Goal: Task Accomplishment & Management: Manage account settings

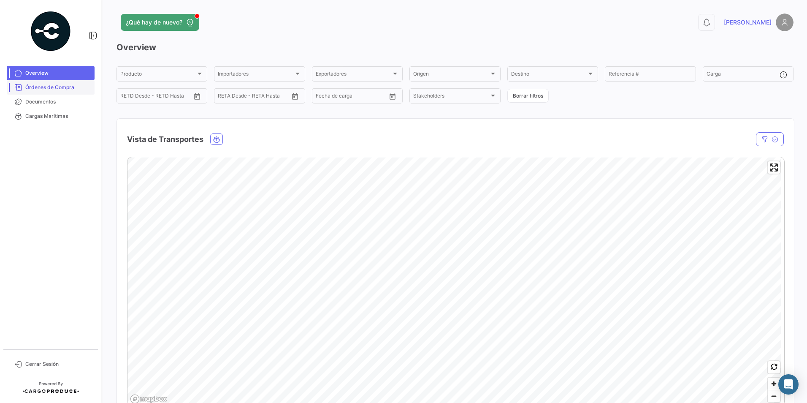
click at [65, 90] on span "Órdenes de Compra" at bounding box center [58, 88] width 66 height 8
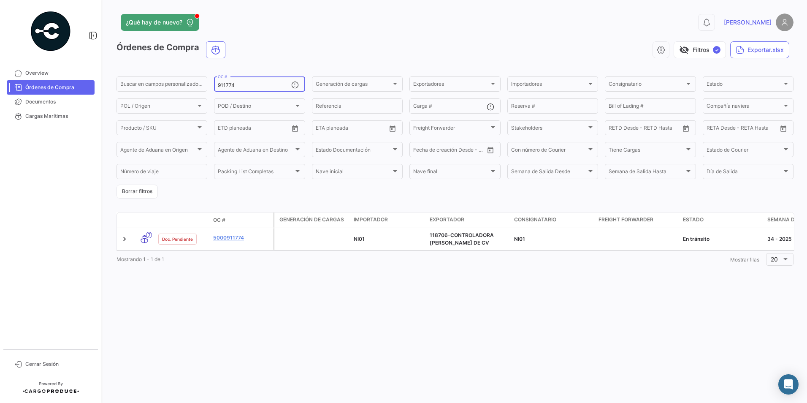
drag, startPoint x: 275, startPoint y: 93, endPoint x: 234, endPoint y: 85, distance: 42.2
click at [234, 85] on form "Buscar en [PERSON_NAME] personalizados... 911774 OC # Generación [PERSON_NAME] …" at bounding box center [455, 136] width 677 height 123
drag, startPoint x: 234, startPoint y: 85, endPoint x: 176, endPoint y: 86, distance: 57.9
click at [0, 0] on div "Buscar en [PERSON_NAME] personalizados... 911774 OC # Generación [PERSON_NAME] …" at bounding box center [0, 0] width 0 height 0
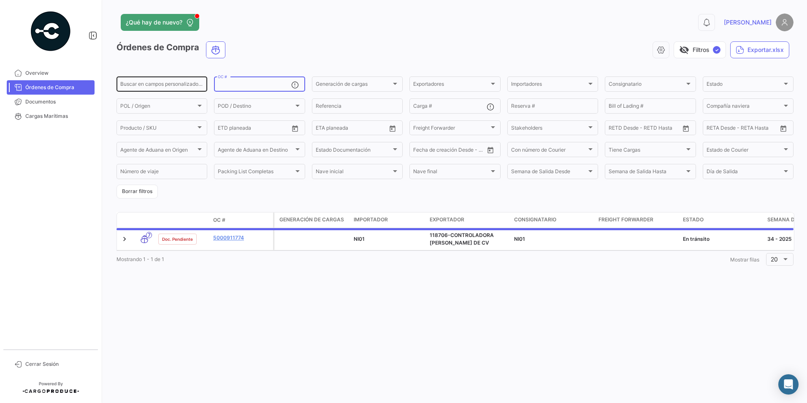
paste input "911770"
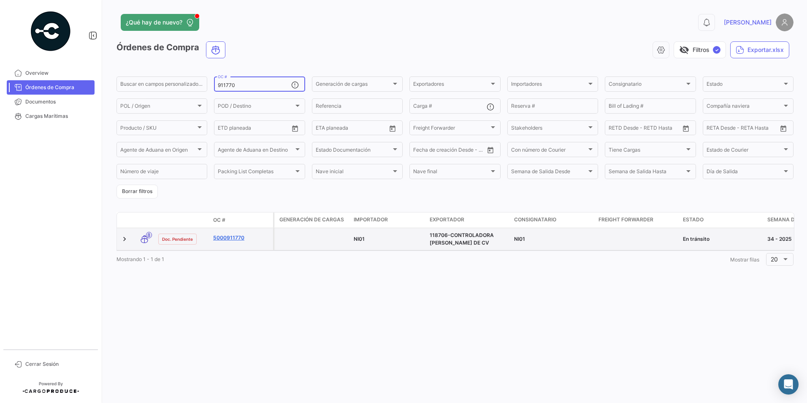
type input "911770"
click at [236, 241] on link "5000911770" at bounding box center [241, 238] width 57 height 8
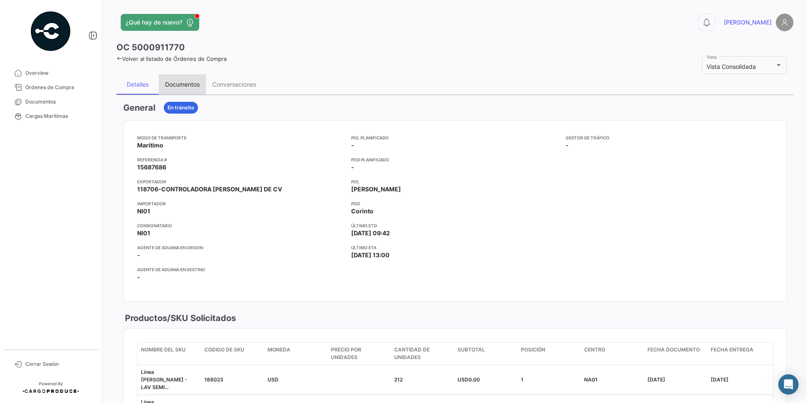
click at [176, 81] on div "Documentos" at bounding box center [182, 84] width 35 height 7
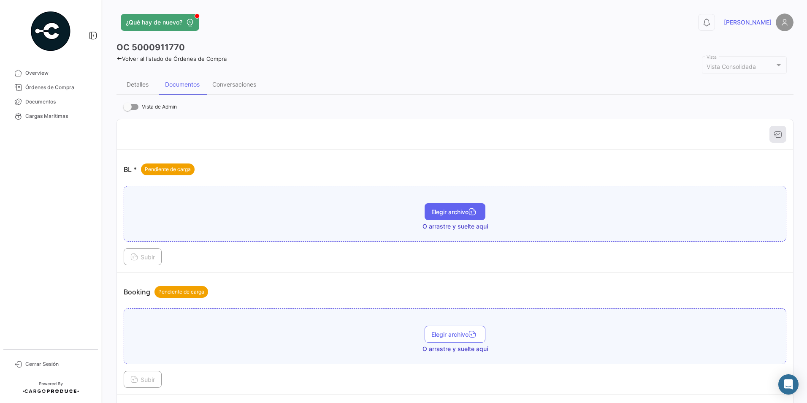
click at [441, 212] on span "Elegir archivo" at bounding box center [454, 211] width 47 height 7
click at [141, 262] on button "Subir" at bounding box center [143, 256] width 38 height 17
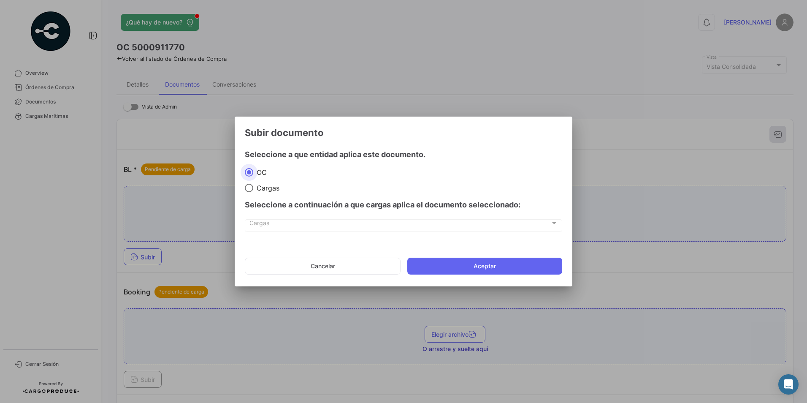
click at [242, 192] on mat-dialog-content "Seleccione a que entidad aplica este documento. [PERSON_NAME] Seleccione a cont…" at bounding box center [404, 192] width 338 height 100
click at [250, 189] on span at bounding box center [249, 188] width 8 height 8
click at [250, 189] on input "Cargas" at bounding box center [249, 188] width 8 height 8
radio input "true"
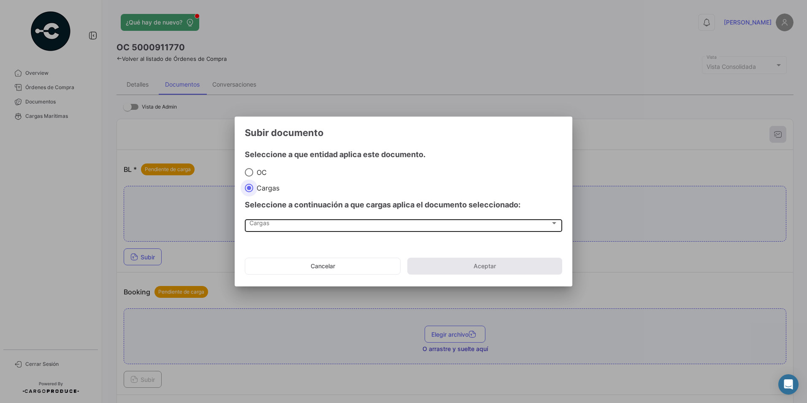
click at [282, 224] on div "Cargas" at bounding box center [400, 224] width 301 height 7
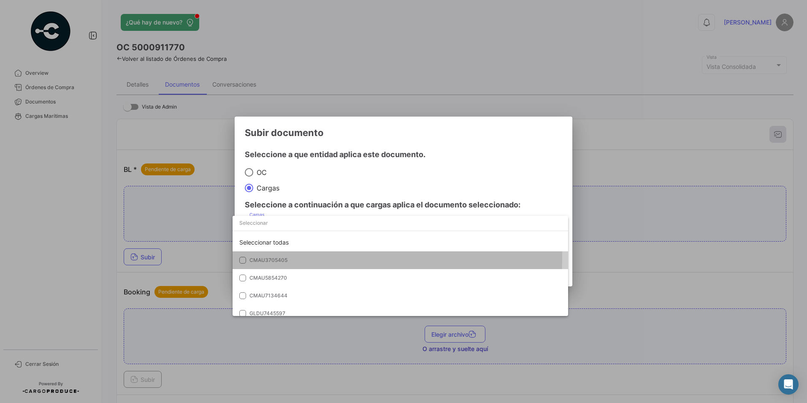
click at [292, 257] on span "CMAU3705405" at bounding box center [309, 260] width 118 height 8
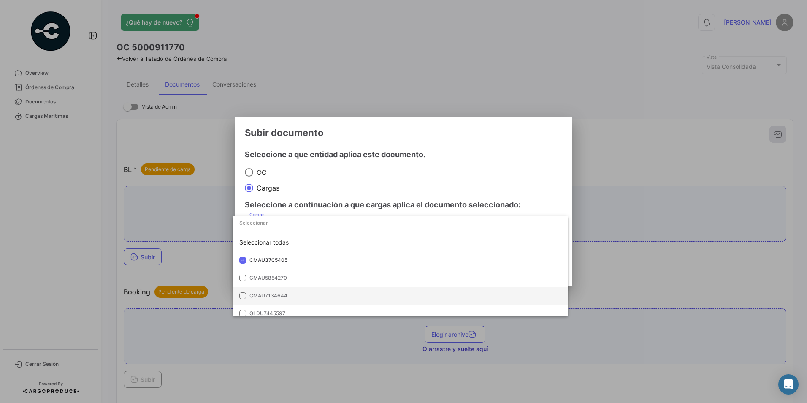
click at [276, 298] on span "CMAU7134644" at bounding box center [269, 295] width 38 height 6
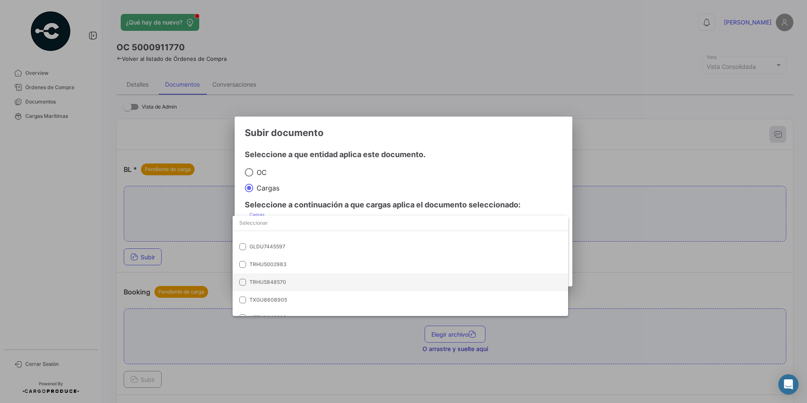
scroll to position [77, 0]
click at [286, 278] on mat-option "TRHU5848570" at bounding box center [401, 272] width 336 height 18
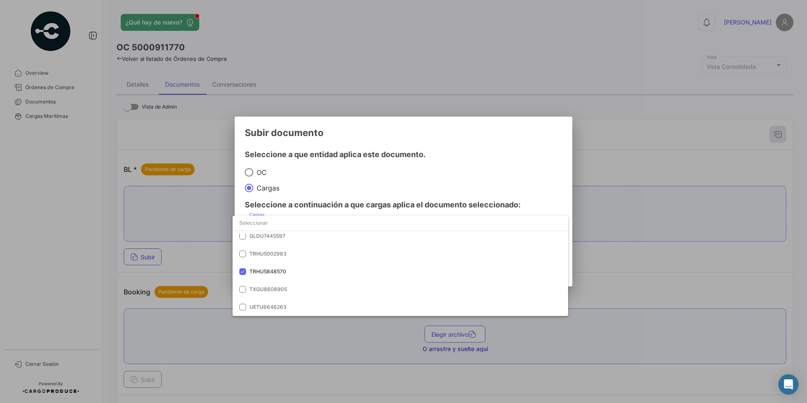
click at [422, 180] on div at bounding box center [403, 201] width 807 height 403
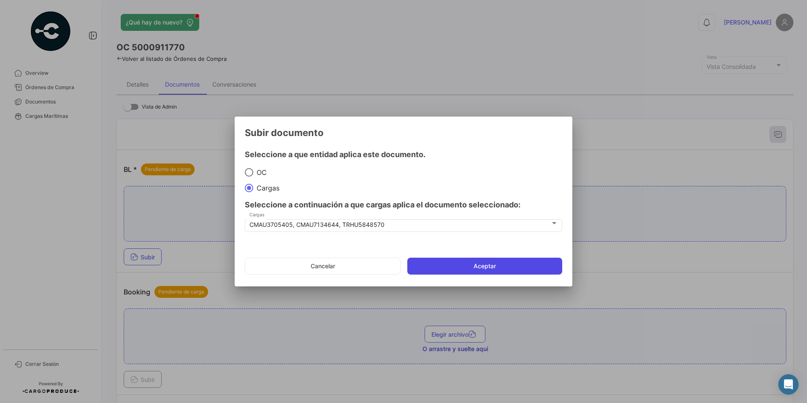
click at [443, 260] on button "Aceptar" at bounding box center [484, 266] width 155 height 17
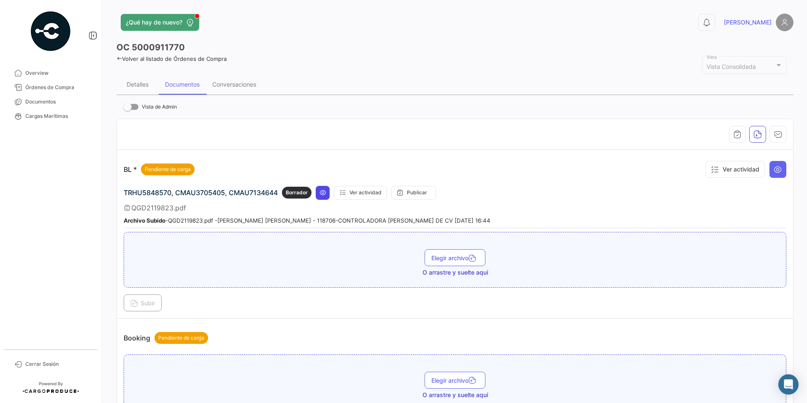
click at [326, 191] on icon at bounding box center [323, 192] width 7 height 7
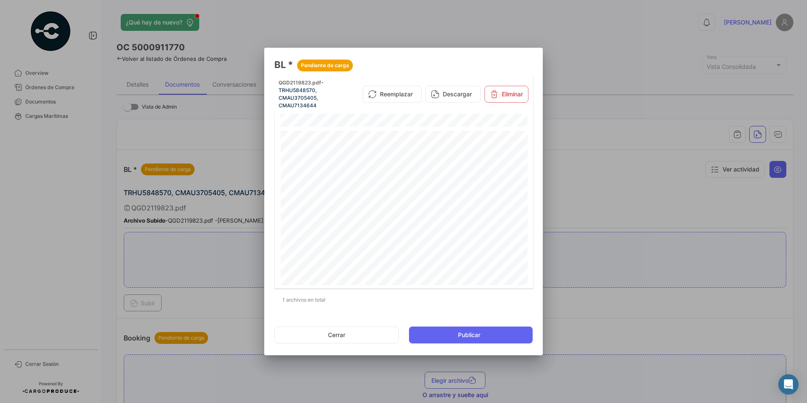
scroll to position [687, 0]
click at [356, 342] on button "Cerrar" at bounding box center [336, 334] width 125 height 17
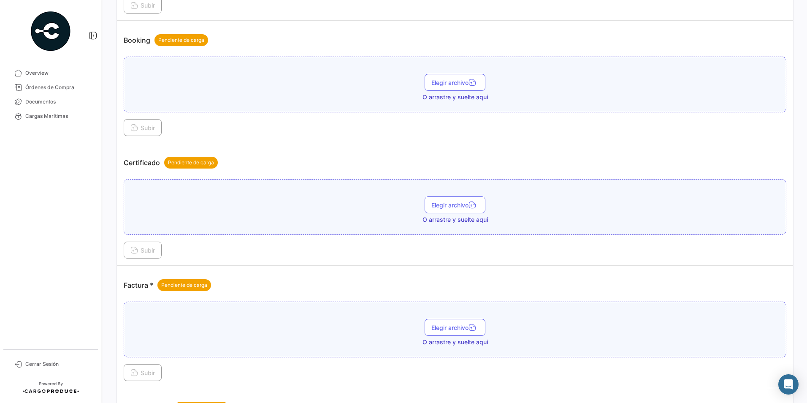
scroll to position [300, 0]
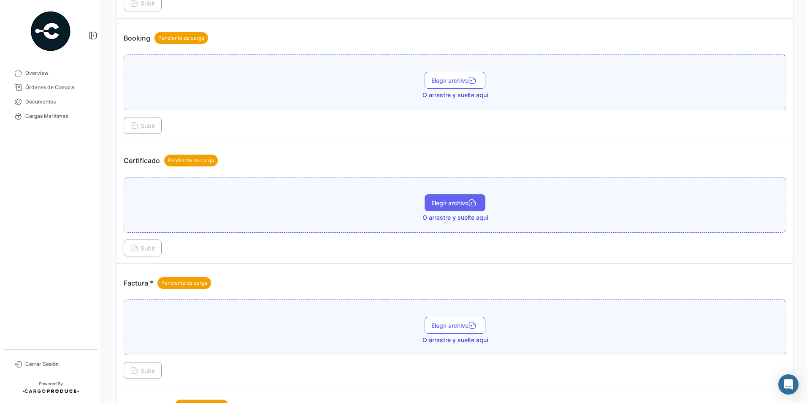
click at [429, 207] on button "Elegir archivo" at bounding box center [455, 202] width 61 height 17
click at [434, 204] on span "Elegir archivo" at bounding box center [454, 202] width 47 height 7
click at [155, 248] on span "Subir" at bounding box center [142, 247] width 24 height 7
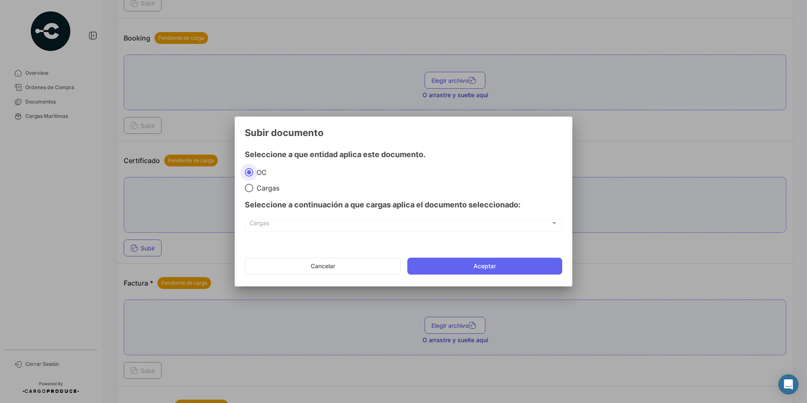
click at [252, 187] on span at bounding box center [249, 188] width 8 height 8
click at [252, 187] on input "Cargas" at bounding box center [249, 188] width 8 height 8
radio input "true"
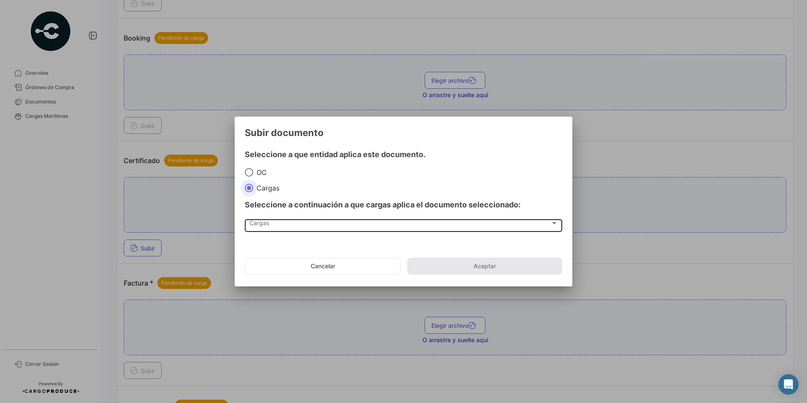
click at [269, 221] on span "Cargas" at bounding box center [400, 224] width 301 height 7
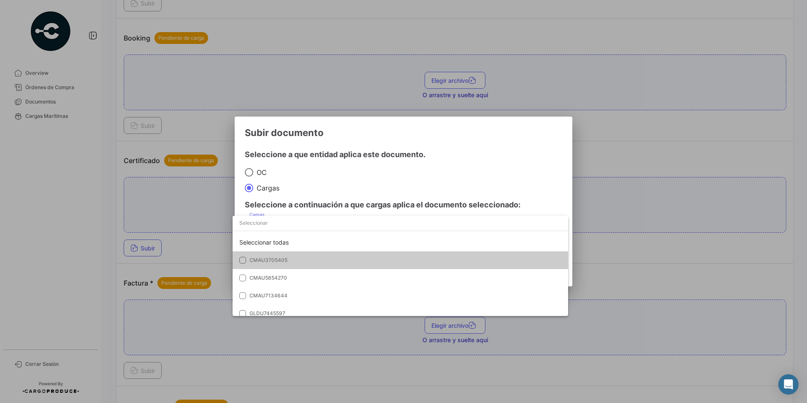
click at [303, 263] on span "CMAU3705405" at bounding box center [309, 260] width 118 height 8
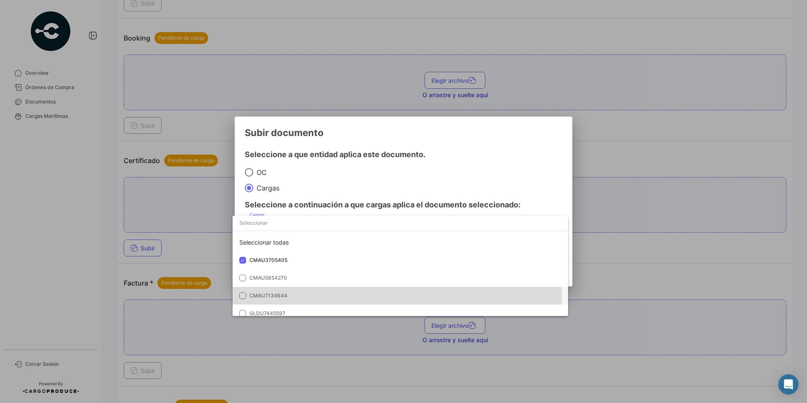
click at [297, 296] on span "CMAU7134644" at bounding box center [309, 296] width 118 height 8
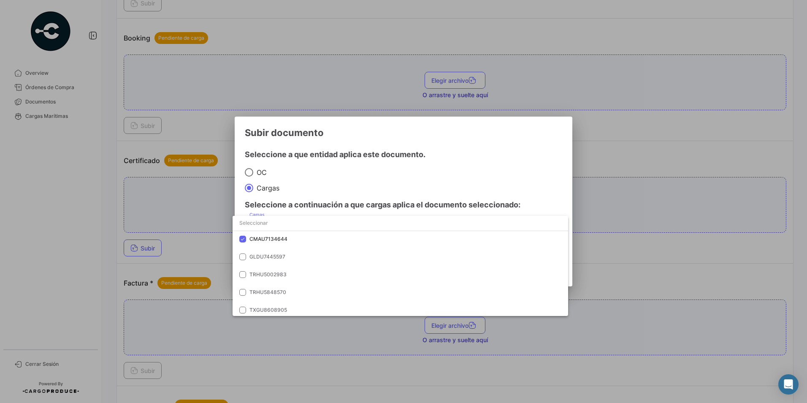
scroll to position [57, 0]
click at [252, 293] on span "TRHU5848570" at bounding box center [268, 291] width 37 height 6
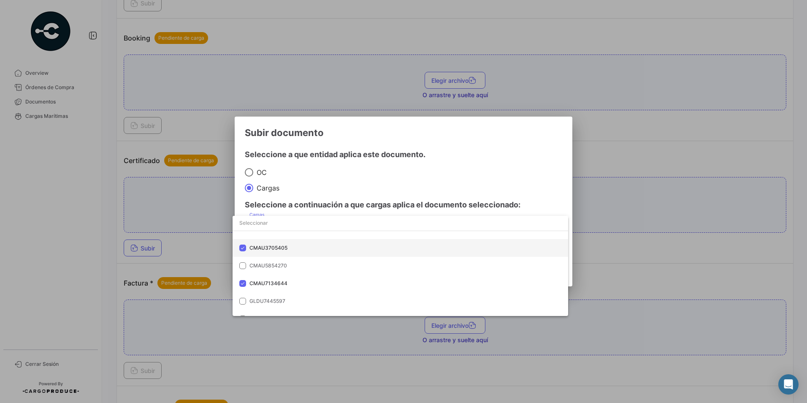
scroll to position [77, 0]
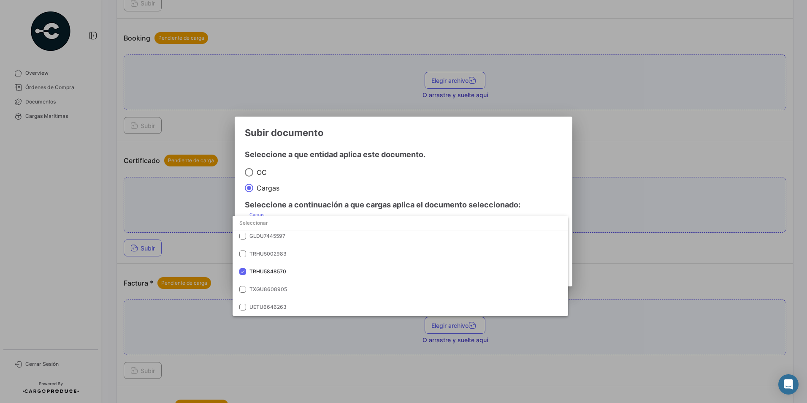
click at [388, 168] on div at bounding box center [403, 201] width 807 height 403
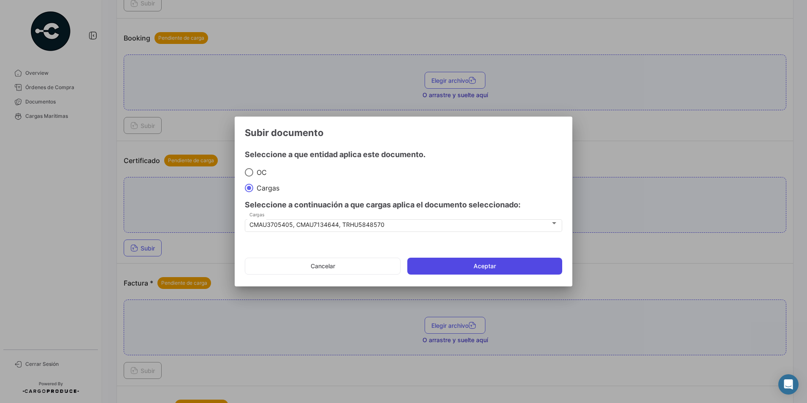
click at [449, 268] on button "Aceptar" at bounding box center [484, 266] width 155 height 17
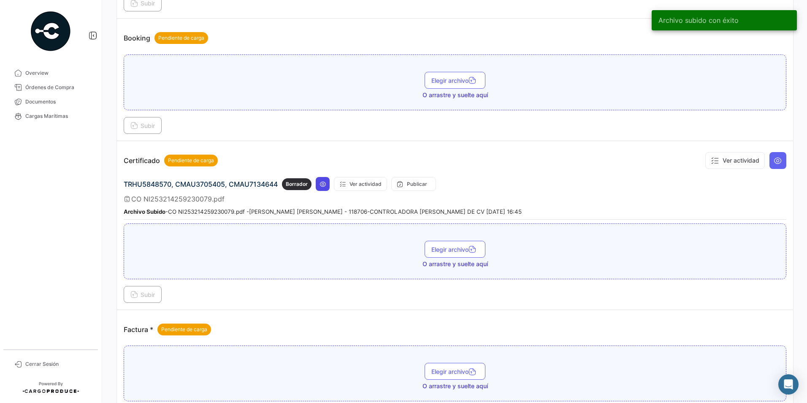
click at [323, 182] on icon at bounding box center [323, 184] width 7 height 7
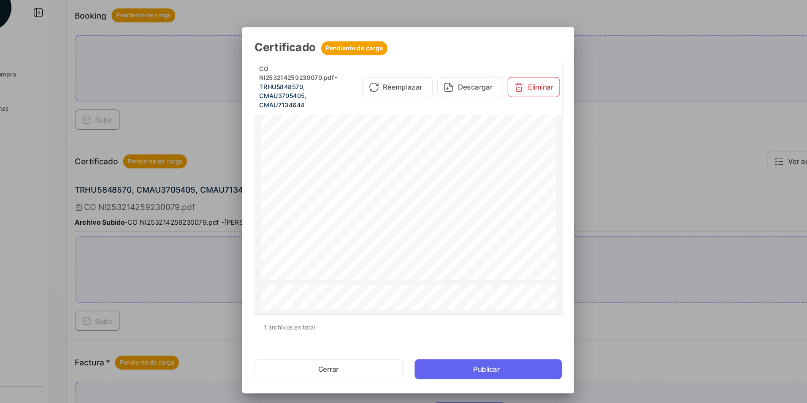
scroll to position [121, 0]
click at [377, 332] on button "Cerrar" at bounding box center [336, 334] width 125 height 17
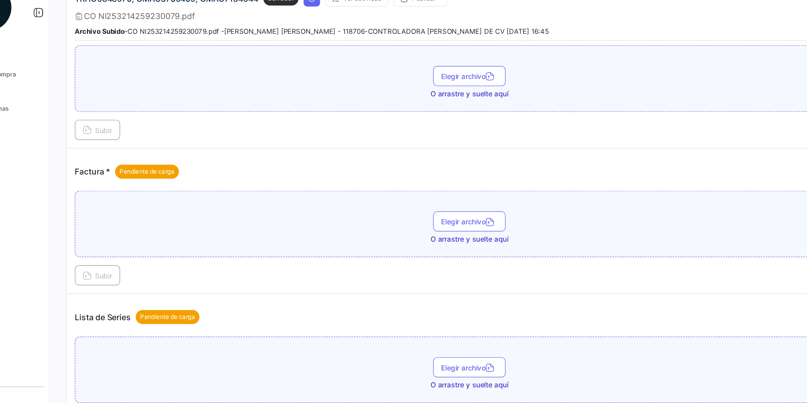
scroll to position [462, 0]
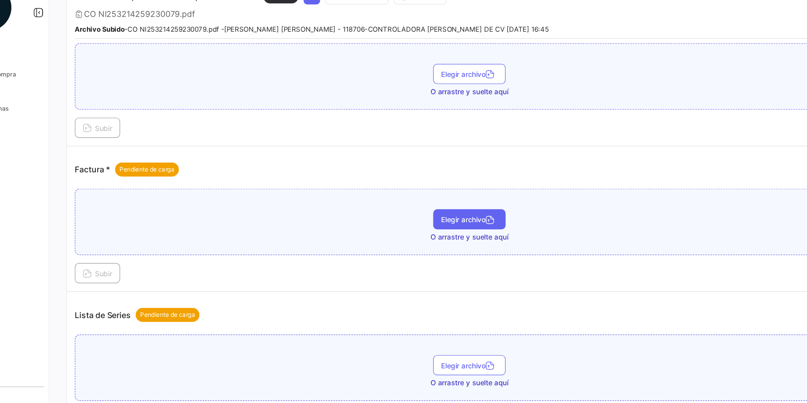
click at [460, 209] on span "Elegir archivo" at bounding box center [454, 209] width 47 height 7
click at [160, 250] on button "Subir" at bounding box center [143, 254] width 38 height 17
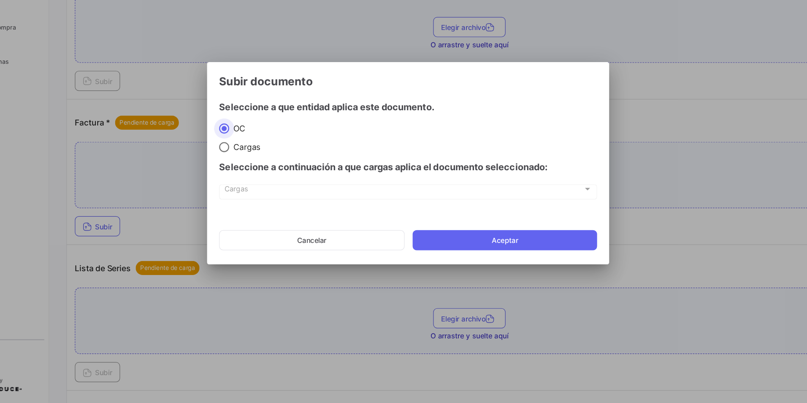
scroll to position [0, 0]
click at [251, 192] on div "Seleccione a continuación a que cargas aplica el documento seleccionado:" at bounding box center [403, 204] width 317 height 25
click at [250, 186] on span at bounding box center [249, 188] width 8 height 8
click at [250, 186] on input "Cargas" at bounding box center [249, 188] width 8 height 8
radio input "true"
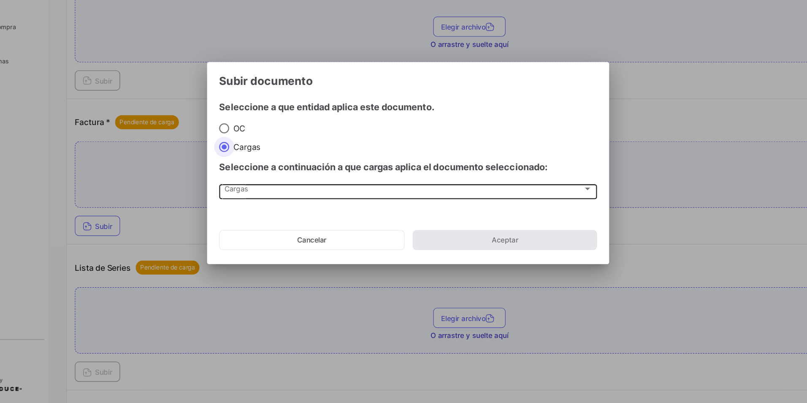
click at [282, 229] on div "Cargas Cargas" at bounding box center [404, 224] width 309 height 14
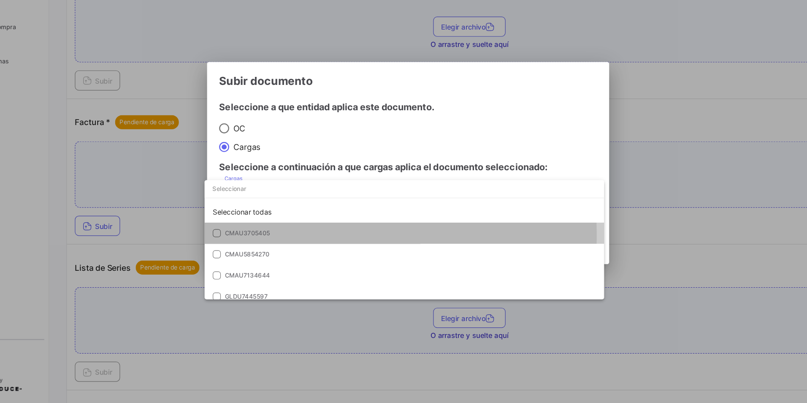
click at [294, 261] on span "CMAU3705405" at bounding box center [309, 260] width 118 height 8
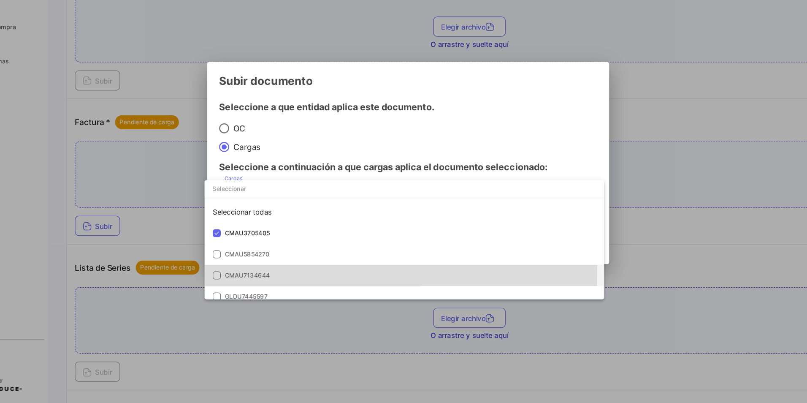
click at [288, 293] on span "CMAU7134644" at bounding box center [309, 296] width 118 height 8
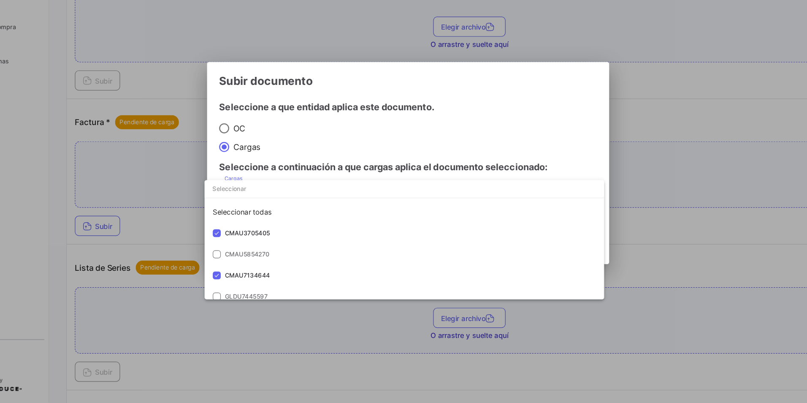
click at [370, 187] on div at bounding box center [403, 201] width 807 height 403
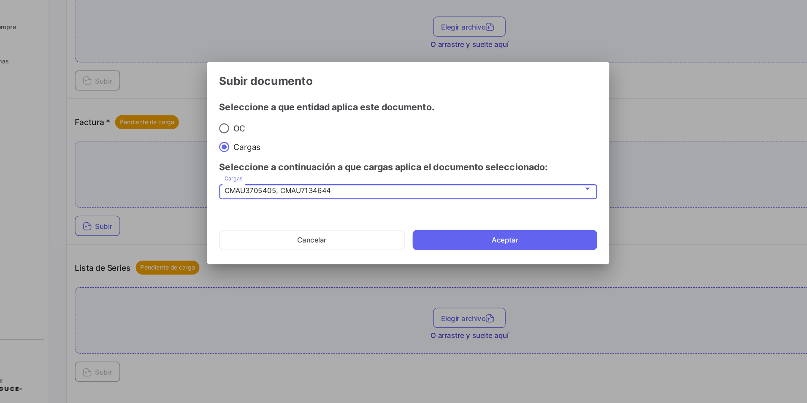
click at [337, 225] on mat-select-trigger "CMAU3705405, CMAU7134644" at bounding box center [295, 224] width 90 height 7
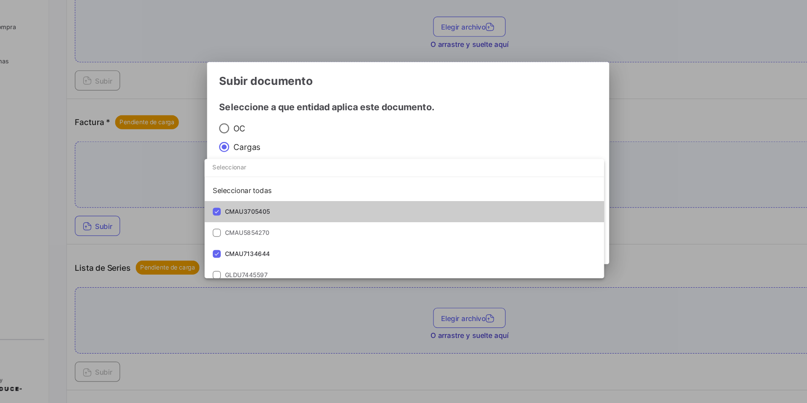
scroll to position [77, 0]
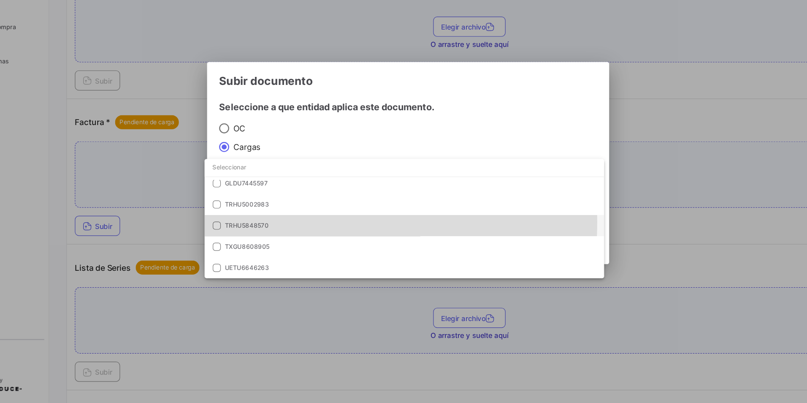
click at [300, 251] on span "TRHU5848570" at bounding box center [309, 254] width 118 height 8
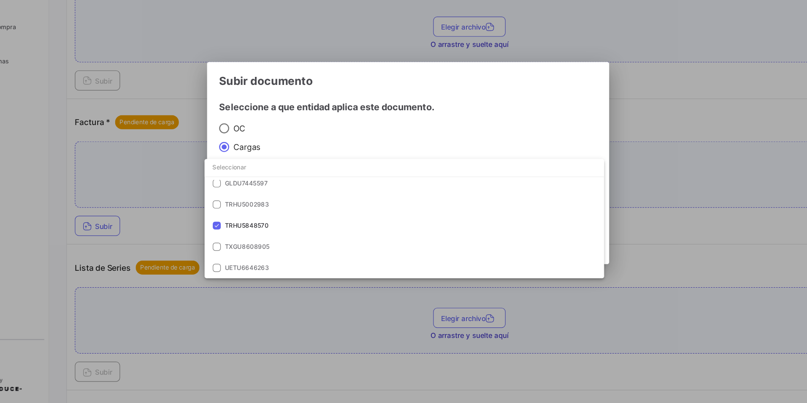
click at [430, 198] on input "dropdown search" at bounding box center [401, 205] width 336 height 15
click at [428, 194] on div at bounding box center [403, 201] width 807 height 403
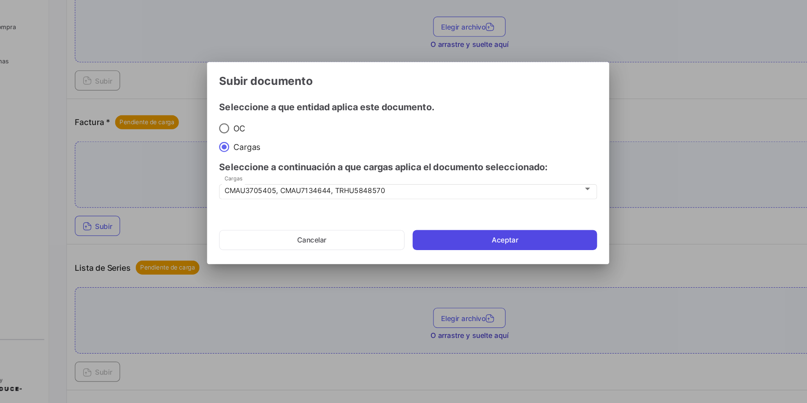
click at [459, 265] on button "Aceptar" at bounding box center [484, 266] width 155 height 17
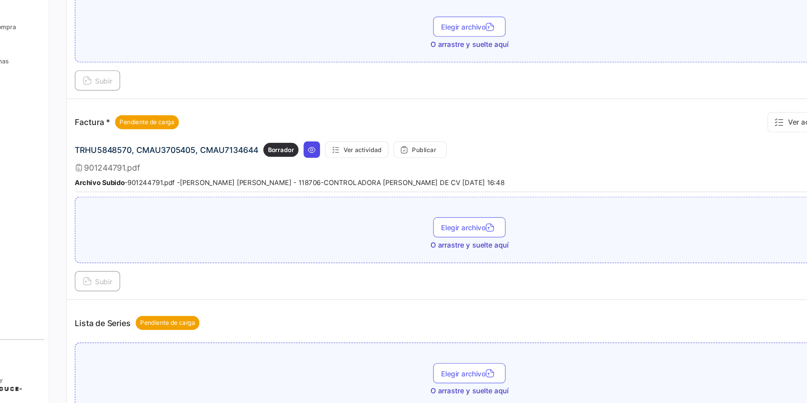
click at [327, 188] on button at bounding box center [323, 190] width 14 height 14
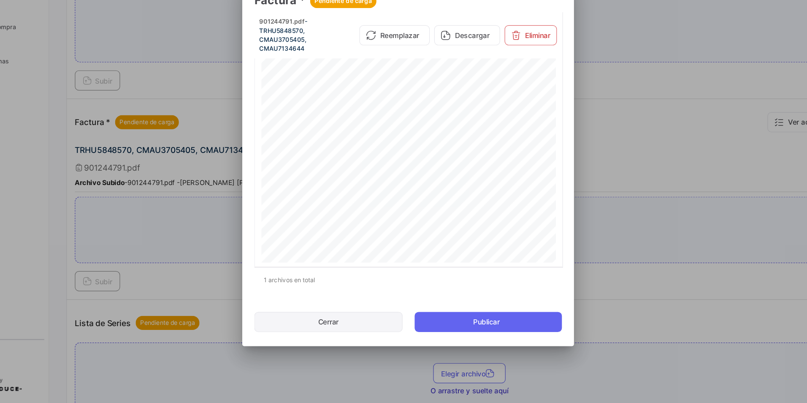
click at [371, 334] on button "Cerrar" at bounding box center [336, 334] width 125 height 17
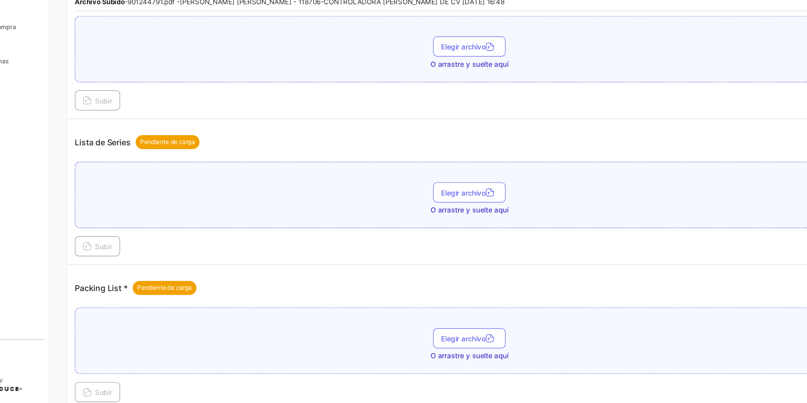
scroll to position [622, 0]
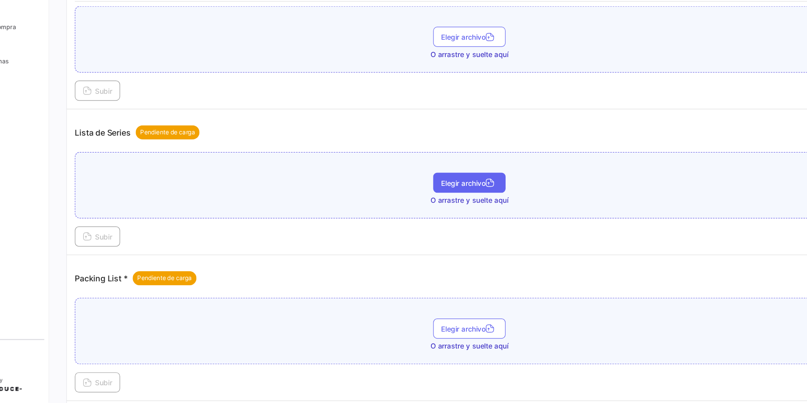
click at [435, 213] on button "Elegir archivo" at bounding box center [455, 217] width 61 height 17
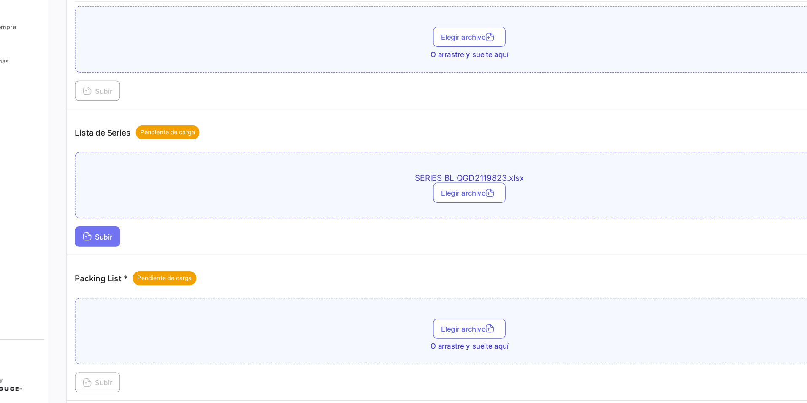
click at [150, 262] on span "Subir" at bounding box center [142, 263] width 24 height 7
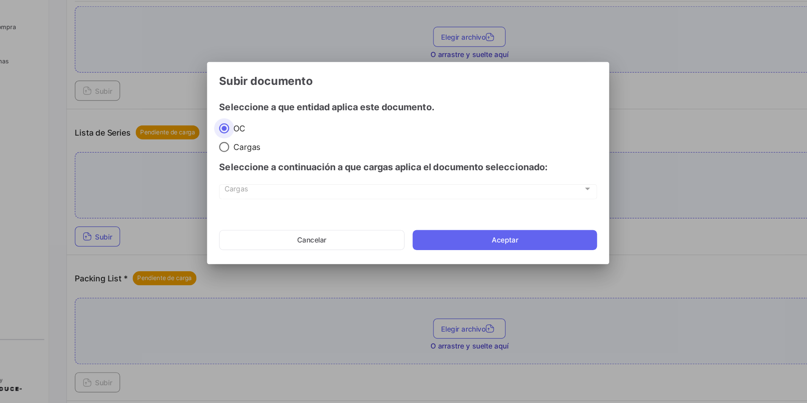
click at [249, 185] on span at bounding box center [249, 188] width 8 height 8
click at [249, 185] on input "Cargas" at bounding box center [249, 188] width 8 height 8
radio input "true"
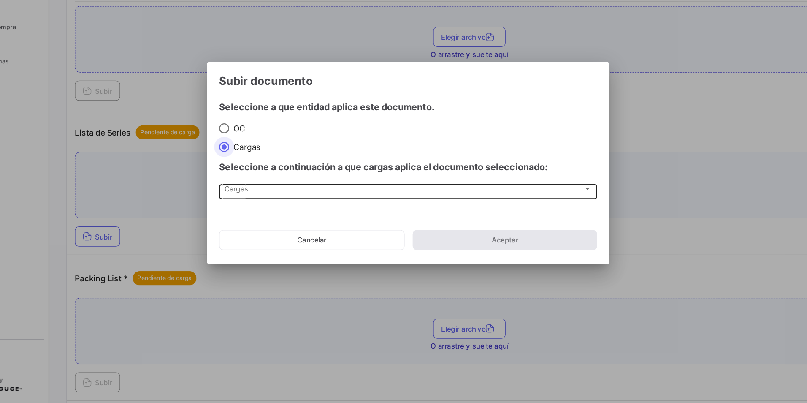
click at [302, 224] on div "Cargas" at bounding box center [400, 224] width 301 height 7
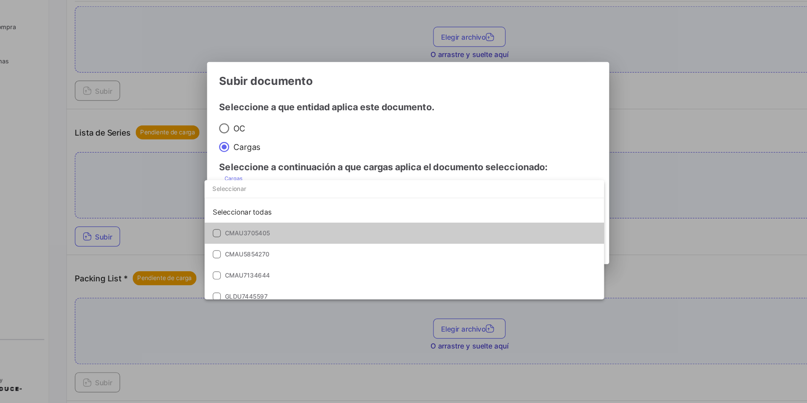
click at [284, 260] on span "CMAU3705405" at bounding box center [269, 260] width 38 height 6
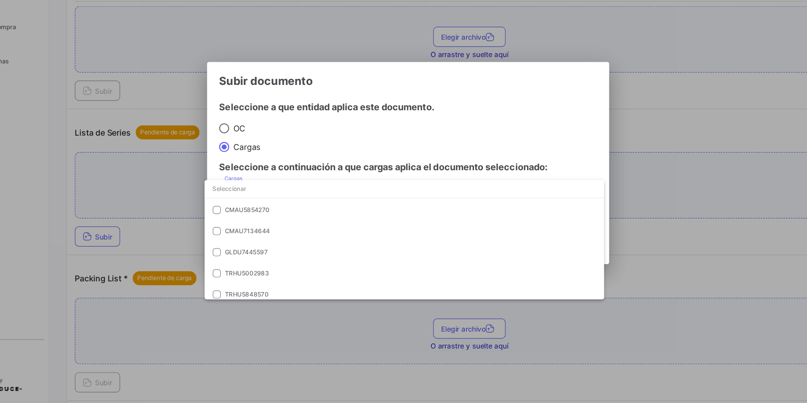
scroll to position [35, 0]
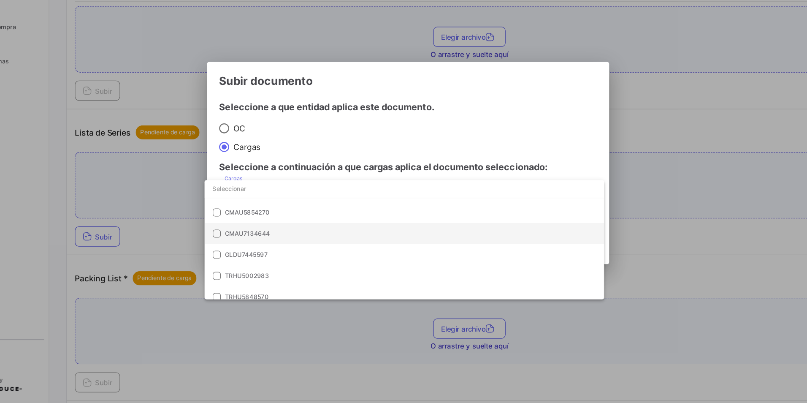
click at [318, 260] on span "CMAU7134644" at bounding box center [309, 261] width 118 height 8
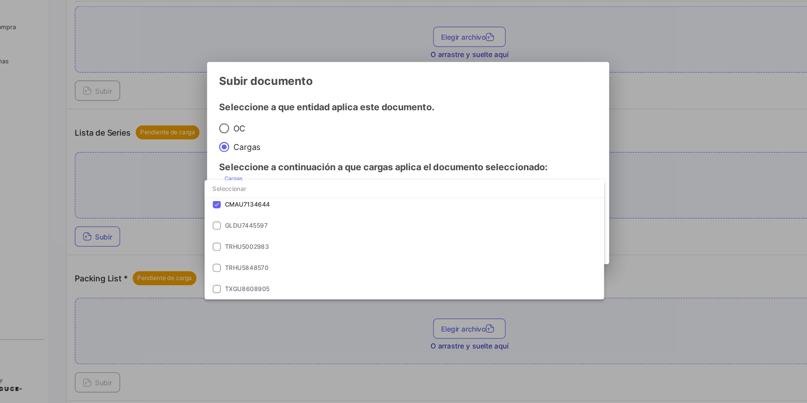
scroll to position [64, 0]
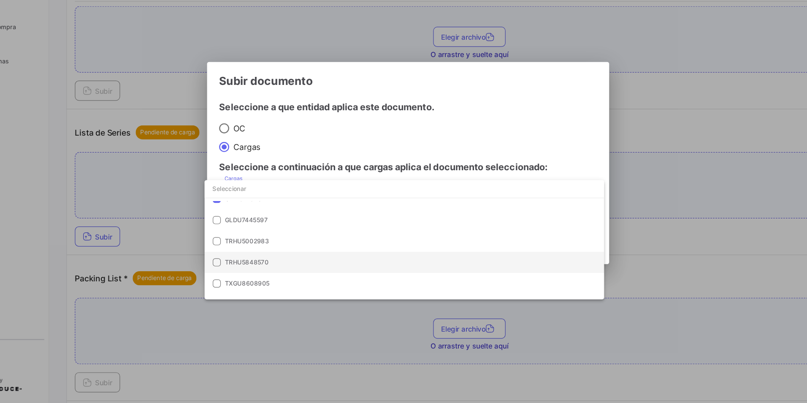
click at [290, 288] on span "TRHU5848570" at bounding box center [309, 285] width 118 height 8
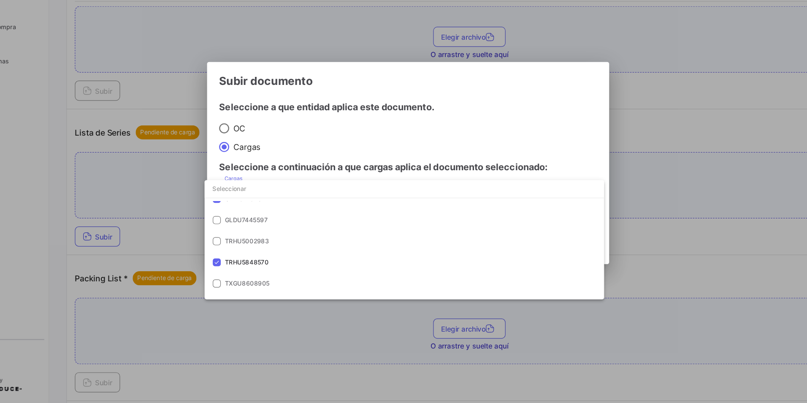
click at [356, 153] on div at bounding box center [403, 201] width 807 height 403
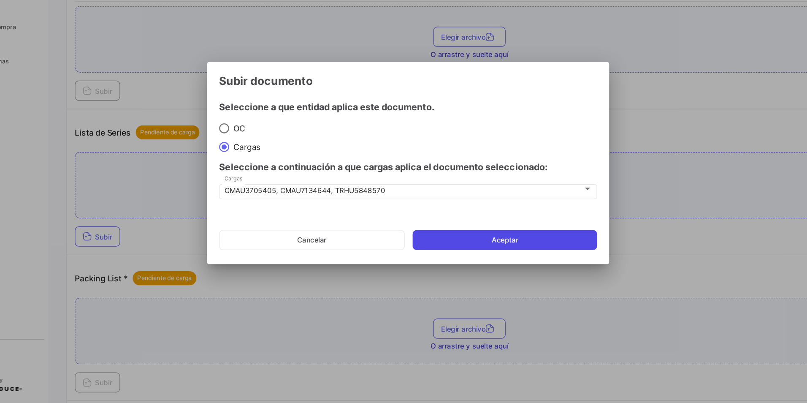
click at [470, 261] on button "Aceptar" at bounding box center [484, 266] width 155 height 17
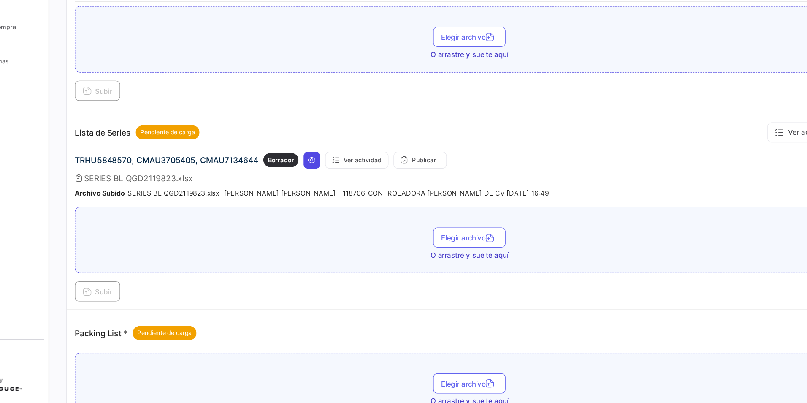
click at [320, 197] on icon at bounding box center [323, 198] width 7 height 7
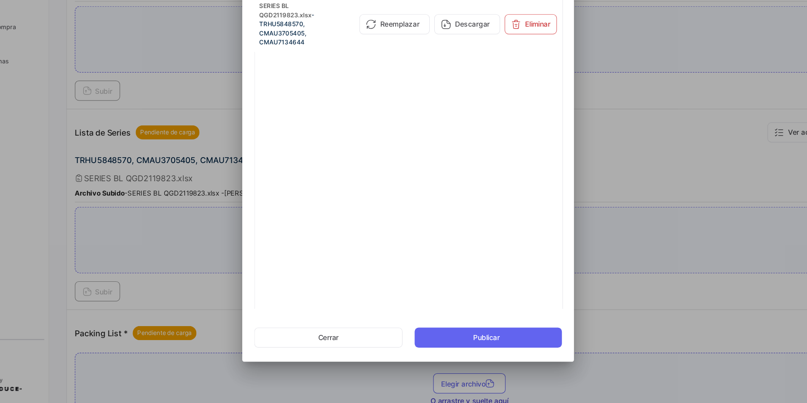
scroll to position [0, 0]
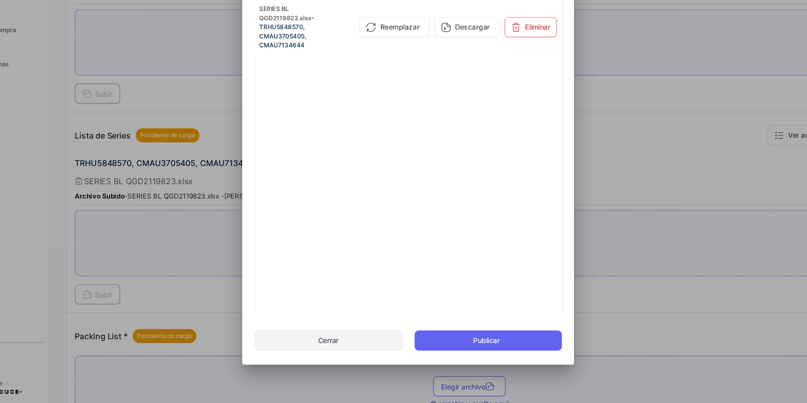
click at [349, 345] on button "Cerrar" at bounding box center [336, 347] width 125 height 17
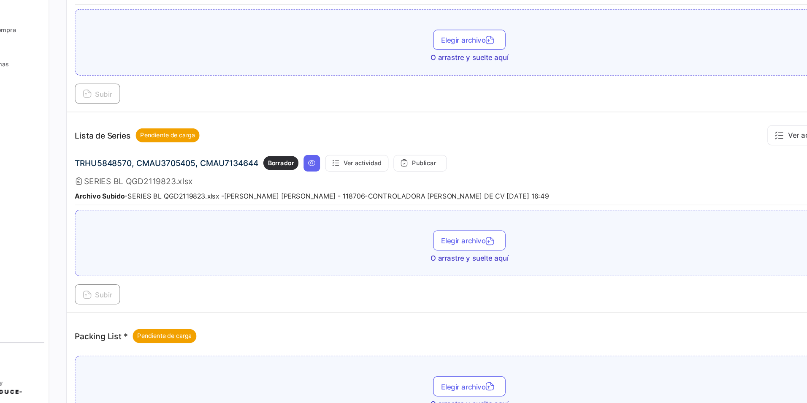
scroll to position [714, 0]
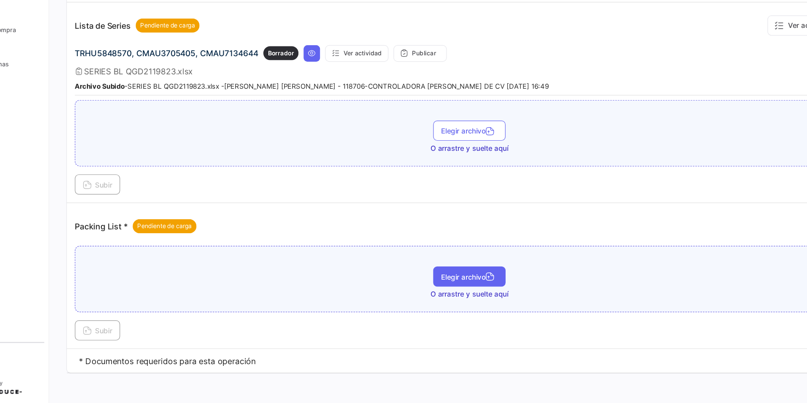
click at [440, 292] on span "Elegir archivo" at bounding box center [454, 294] width 47 height 7
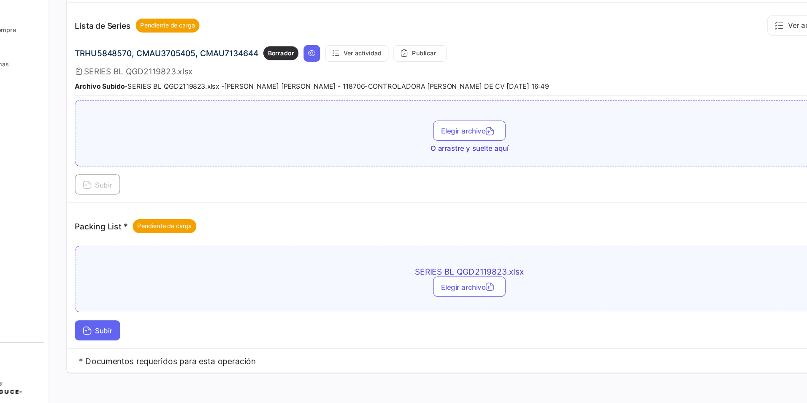
click at [152, 338] on span "Subir" at bounding box center [142, 339] width 24 height 7
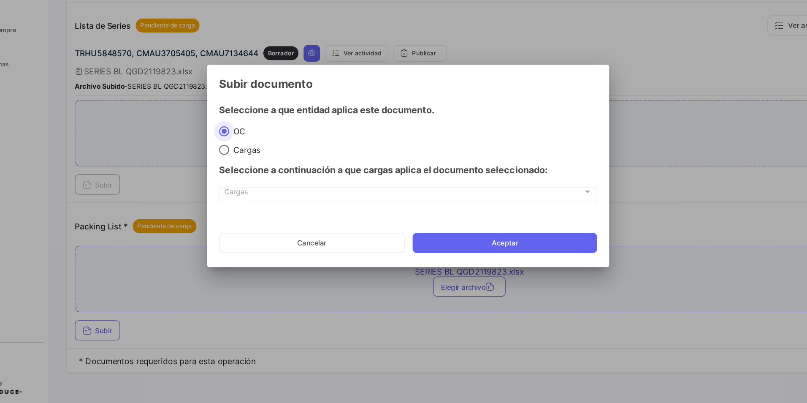
click at [250, 186] on span at bounding box center [249, 188] width 8 height 8
click at [250, 186] on input "Cargas" at bounding box center [249, 188] width 8 height 8
radio input "true"
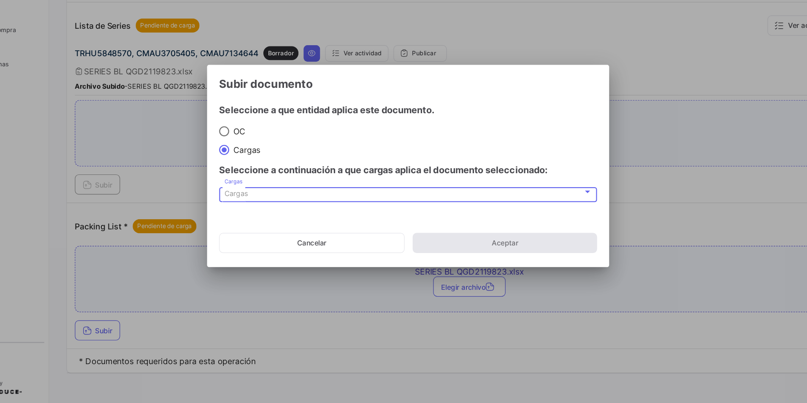
click at [272, 228] on div "Cargas" at bounding box center [400, 224] width 301 height 7
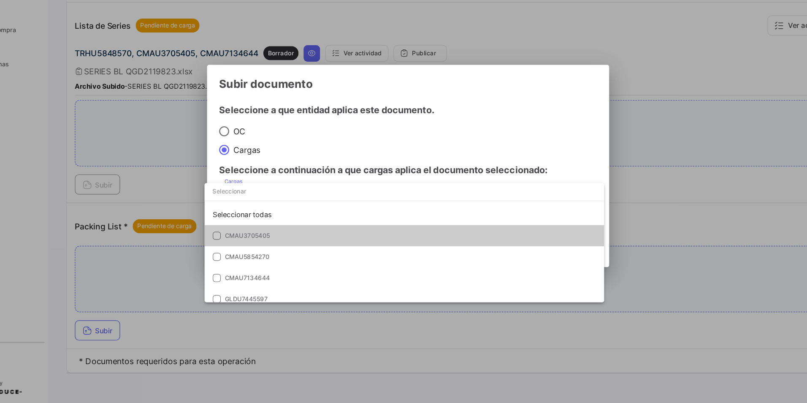
scroll to position [0, 0]
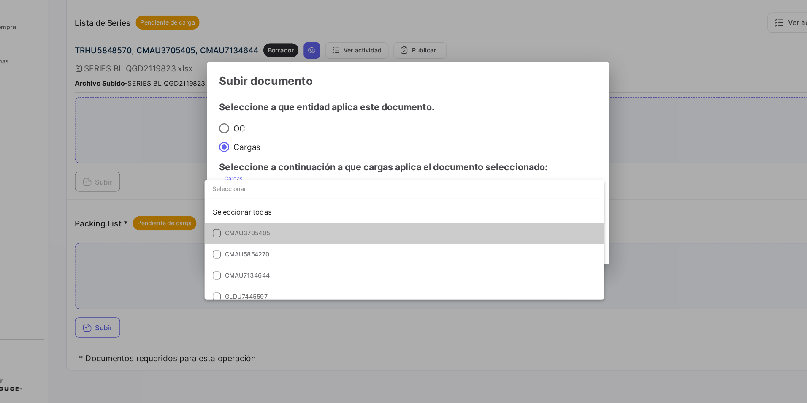
click at [301, 265] on mat-option "CMAU3705405" at bounding box center [401, 260] width 336 height 18
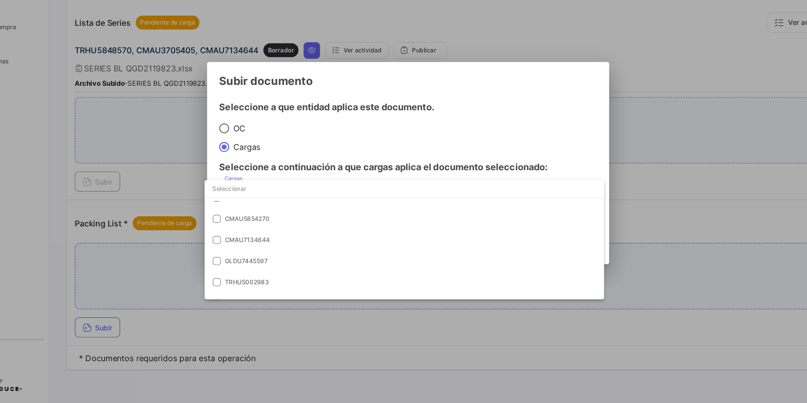
scroll to position [38, 0]
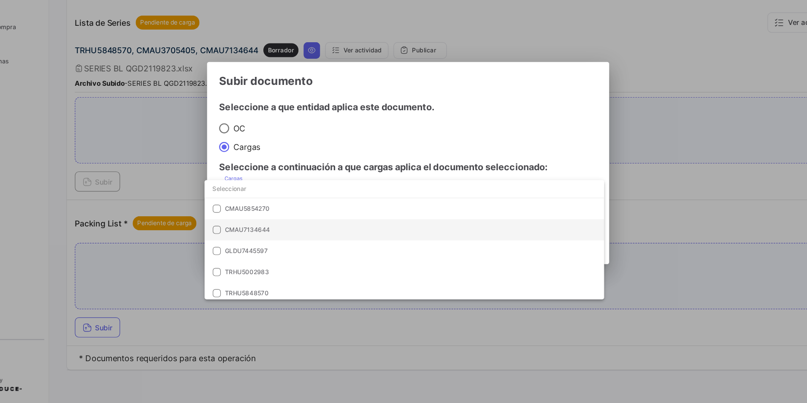
click at [274, 259] on span "CMAU7134644" at bounding box center [269, 257] width 38 height 6
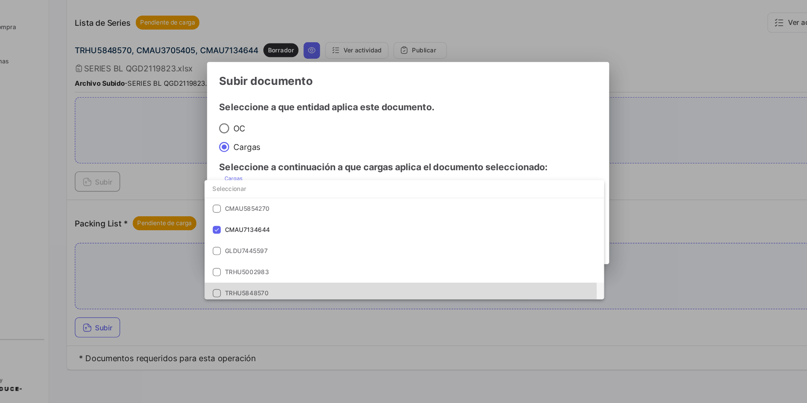
click at [289, 309] on span "TRHU5848570" at bounding box center [309, 311] width 118 height 8
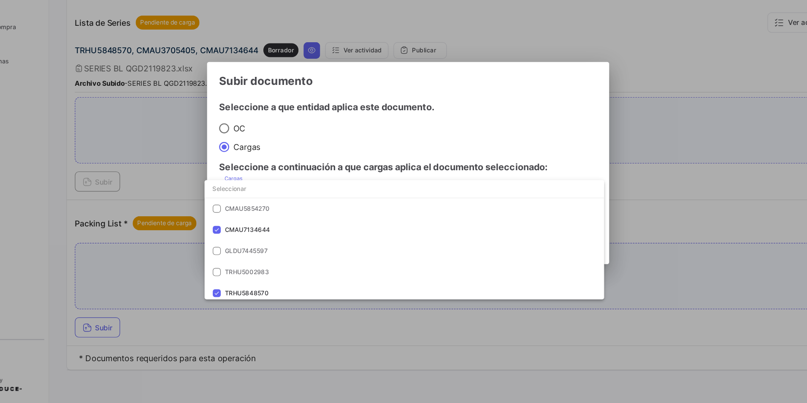
click at [484, 179] on div at bounding box center [403, 201] width 807 height 403
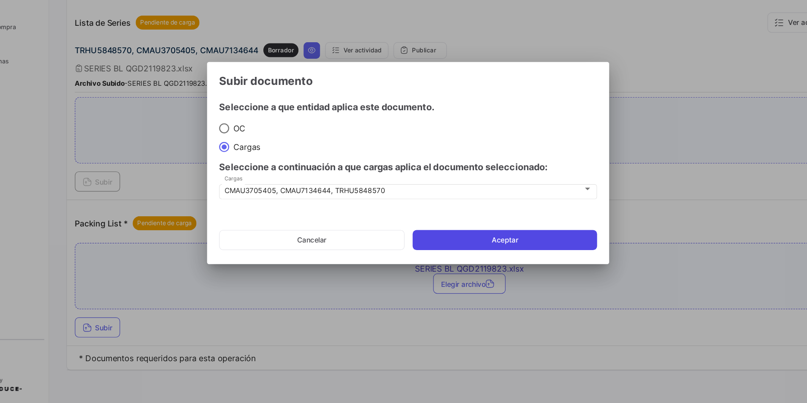
click at [497, 270] on button "Aceptar" at bounding box center [484, 266] width 155 height 17
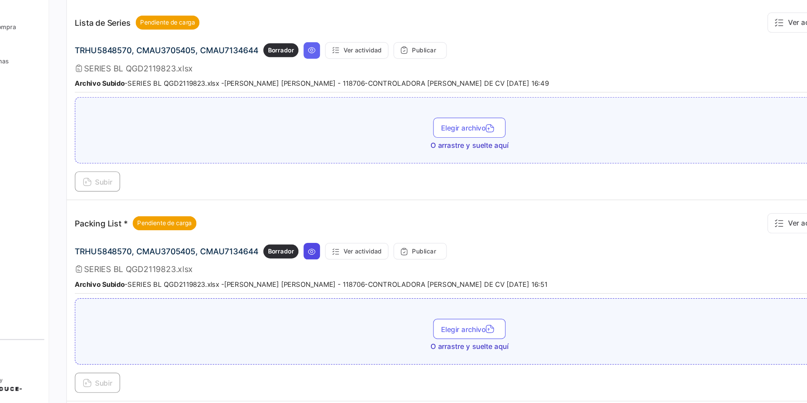
click at [324, 272] on icon at bounding box center [323, 275] width 7 height 7
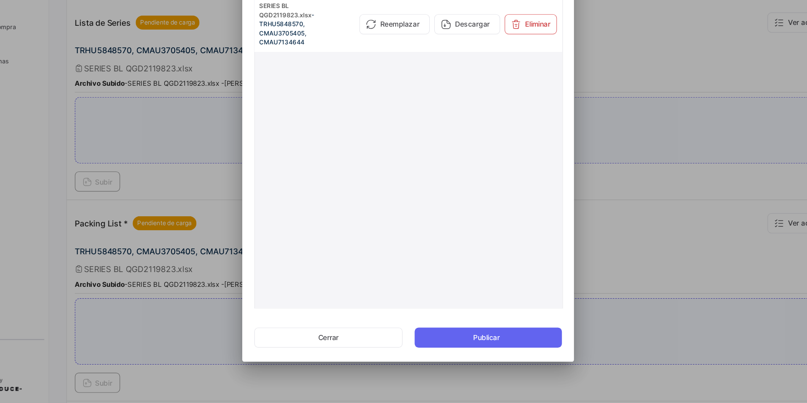
scroll to position [0, 0]
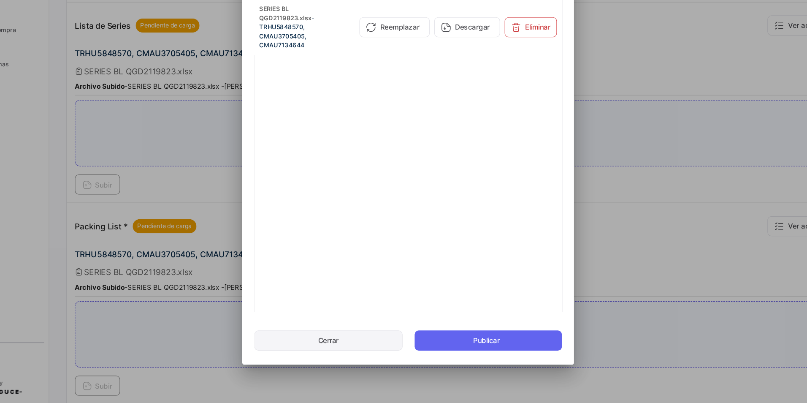
click at [355, 349] on button "Cerrar" at bounding box center [336, 347] width 125 height 17
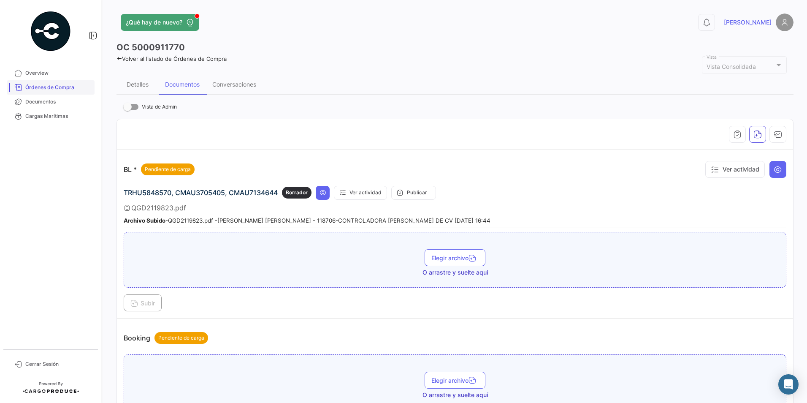
click at [57, 86] on span "Órdenes de Compra" at bounding box center [58, 88] width 66 height 8
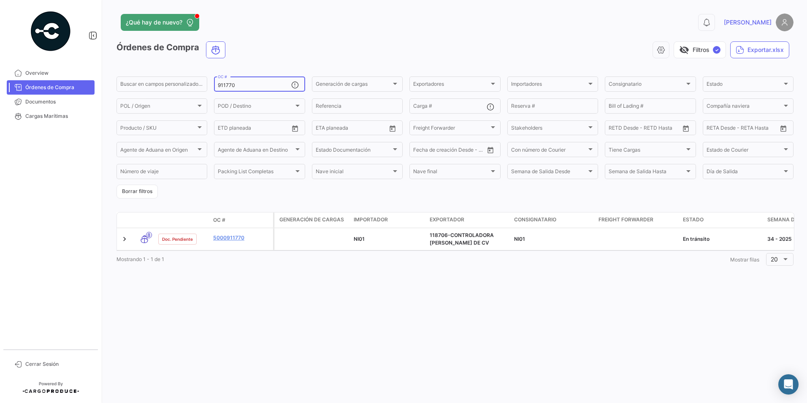
drag, startPoint x: 241, startPoint y: 83, endPoint x: 192, endPoint y: 92, distance: 49.5
click at [0, 0] on div "Buscar en [PERSON_NAME] personalizados... 911770 OC # Generación [PERSON_NAME] …" at bounding box center [0, 0] width 0 height 0
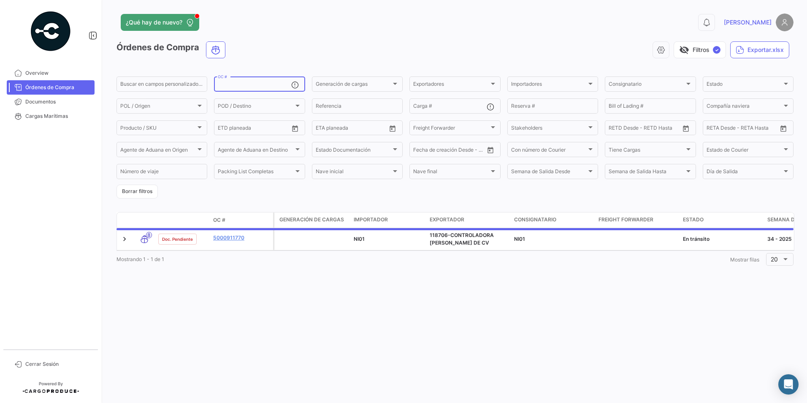
paste input "911770"
type input "911770"
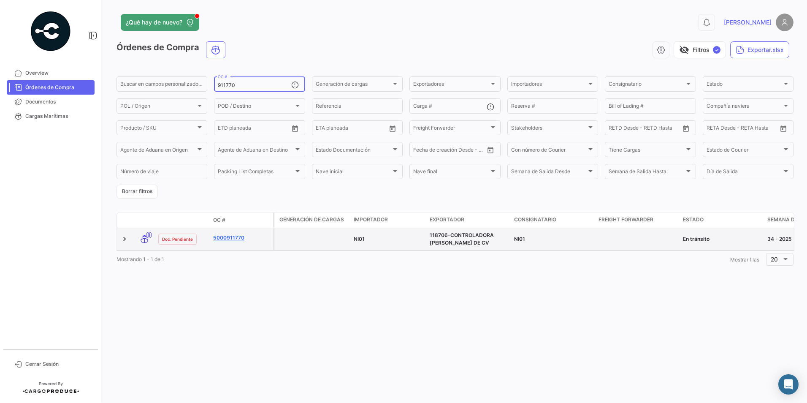
click at [236, 237] on link "5000911770" at bounding box center [241, 238] width 57 height 8
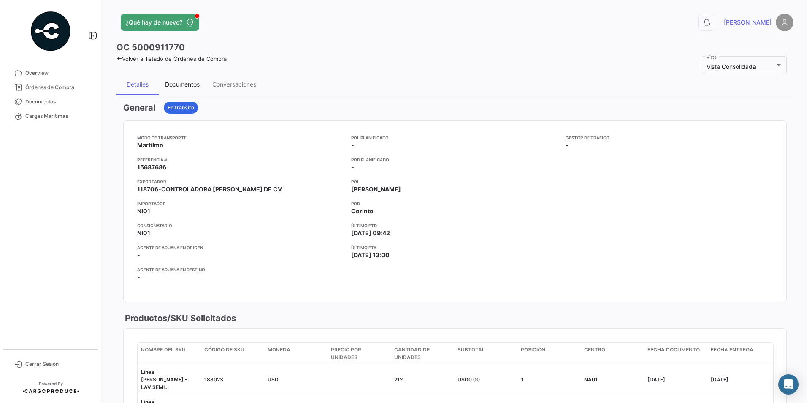
click at [174, 87] on div "Documentos" at bounding box center [182, 84] width 35 height 7
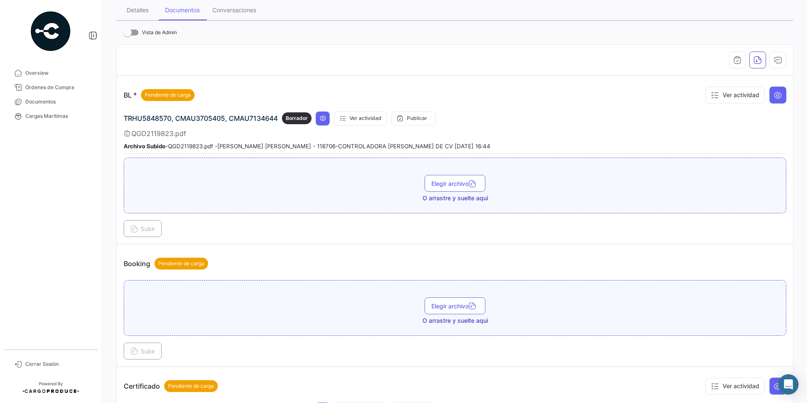
scroll to position [76, 0]
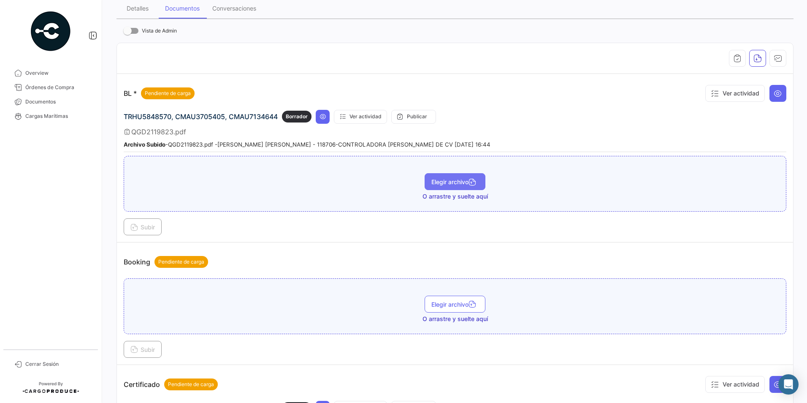
click at [450, 173] on button "Elegir archivo" at bounding box center [455, 181] width 61 height 17
click at [440, 182] on span "Elegir archivo" at bounding box center [454, 181] width 47 height 7
click at [153, 228] on span "Subir" at bounding box center [142, 226] width 24 height 7
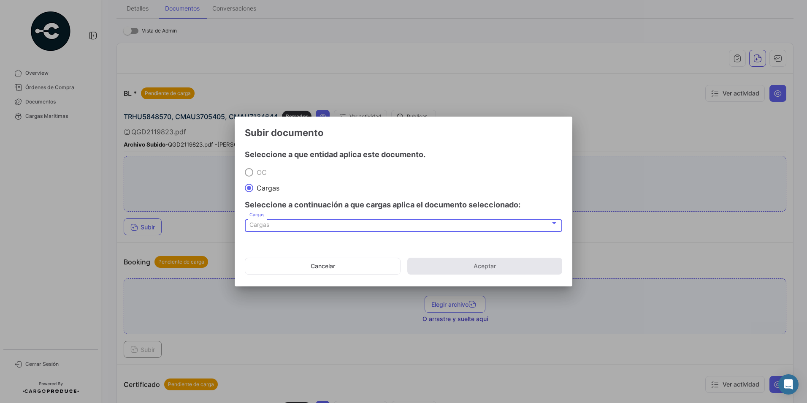
click at [285, 224] on div "Cargas" at bounding box center [400, 224] width 301 height 7
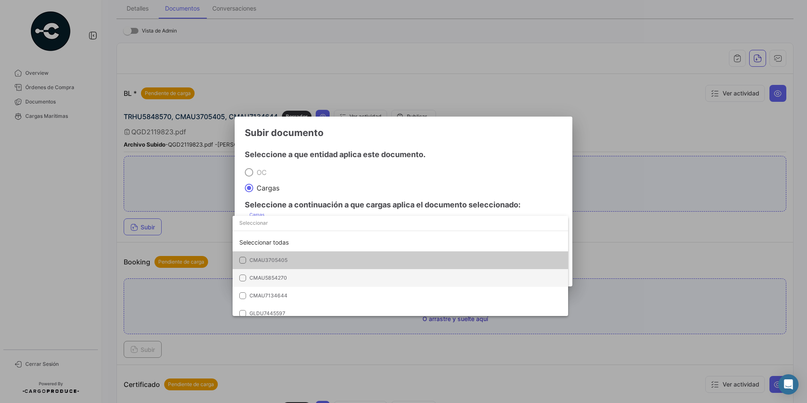
click at [293, 274] on span "CMAU5854270" at bounding box center [309, 278] width 118 height 8
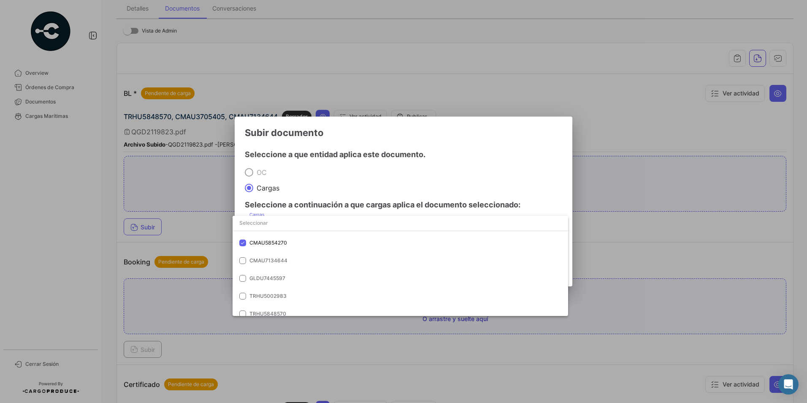
scroll to position [35, 0]
click at [284, 277] on span "GLDU7445597" at bounding box center [268, 278] width 36 height 6
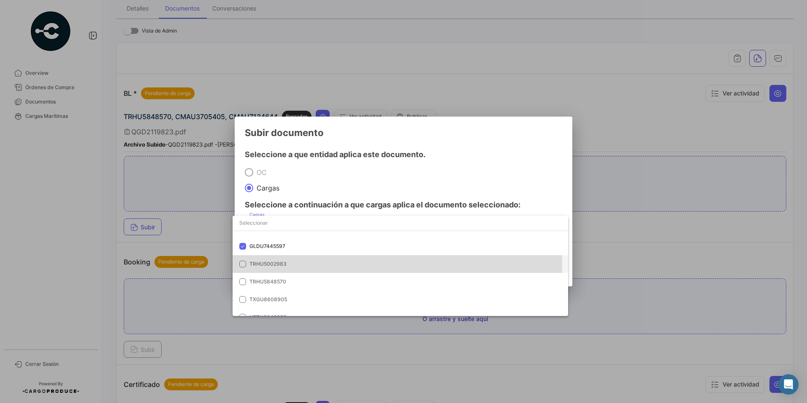
click at [291, 266] on span "TRHU5002983" at bounding box center [309, 264] width 118 height 8
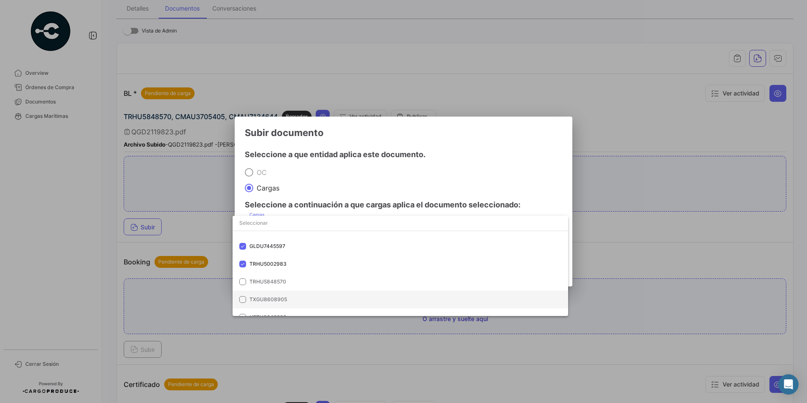
click at [302, 296] on span "TXGU8608905" at bounding box center [309, 300] width 118 height 8
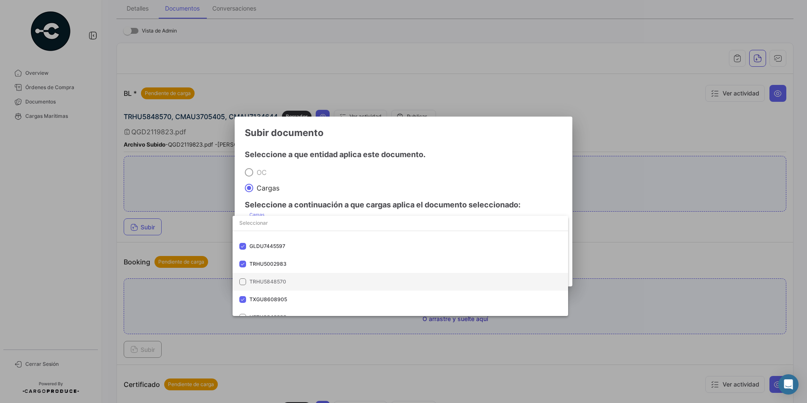
scroll to position [77, 0]
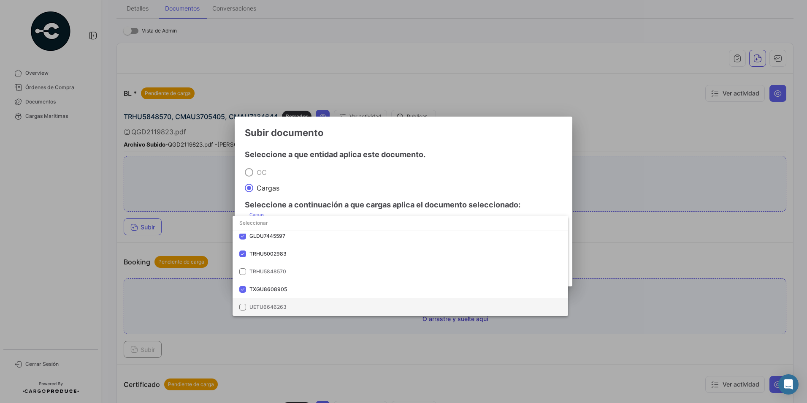
click at [279, 305] on span "UETU6646263" at bounding box center [268, 307] width 37 height 6
click at [309, 191] on div at bounding box center [403, 201] width 807 height 403
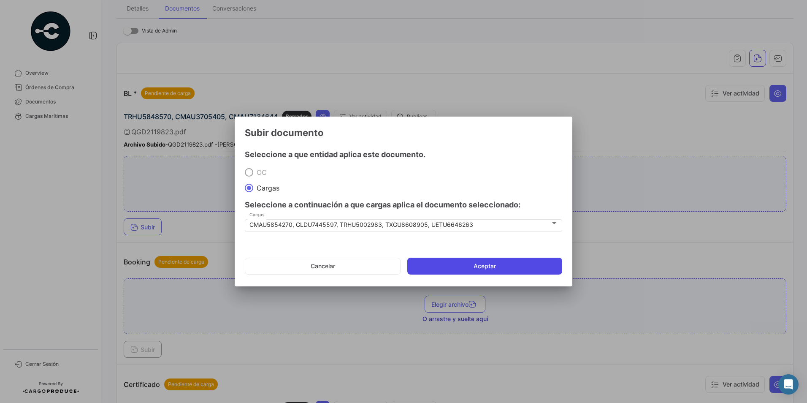
click at [453, 264] on button "Aceptar" at bounding box center [484, 266] width 155 height 17
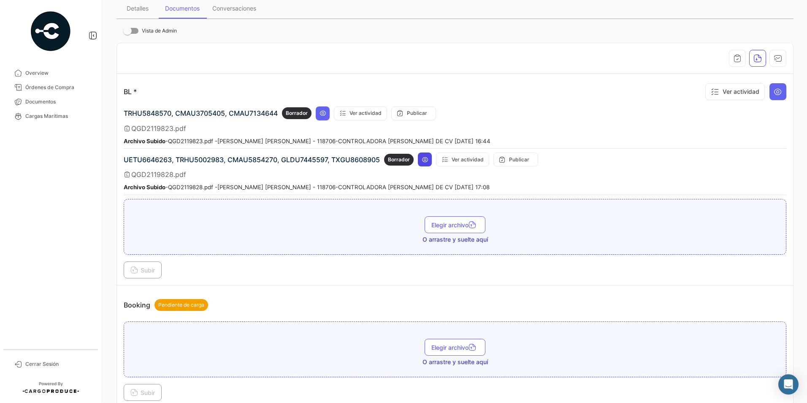
click at [421, 158] on button at bounding box center [425, 159] width 14 height 14
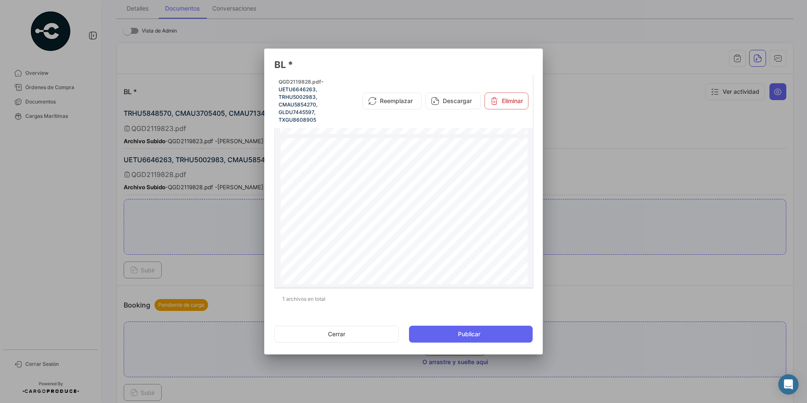
scroll to position [672, 0]
click at [354, 332] on button "Cerrar" at bounding box center [336, 334] width 125 height 17
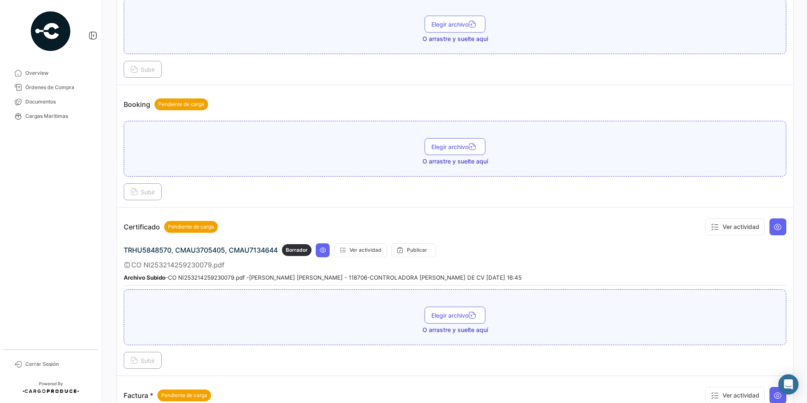
scroll to position [285, 0]
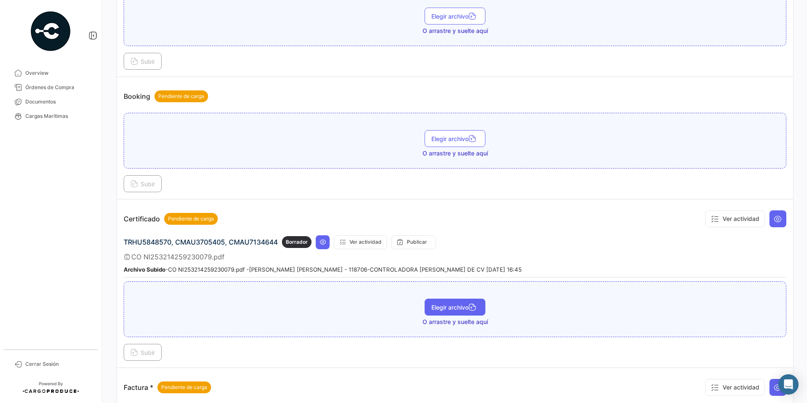
click at [432, 310] on span "Elegir archivo" at bounding box center [454, 307] width 47 height 7
click at [149, 342] on div "CO NI253214259230080.pdf Elegir archivo Subir" at bounding box center [455, 320] width 663 height 79
click at [149, 343] on div "CO NI253214259230080.pdf Elegir archivo Subir" at bounding box center [455, 320] width 663 height 79
drag, startPoint x: 149, startPoint y: 343, endPoint x: 141, endPoint y: 350, distance: 11.1
click at [141, 350] on span "Subir" at bounding box center [142, 352] width 24 height 7
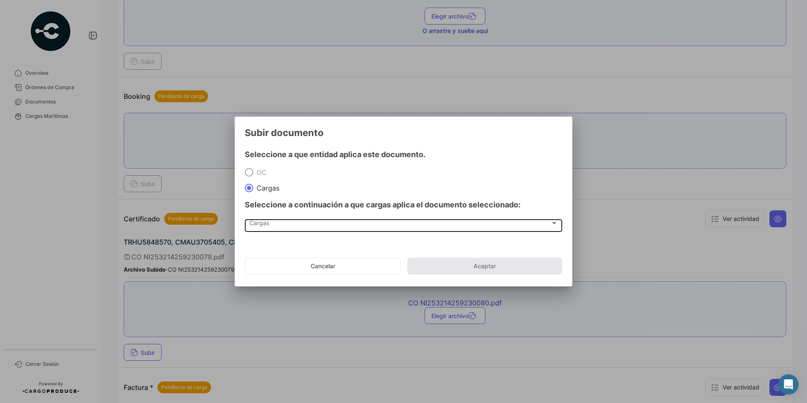
click at [267, 220] on div "Cargas Cargas" at bounding box center [404, 224] width 309 height 14
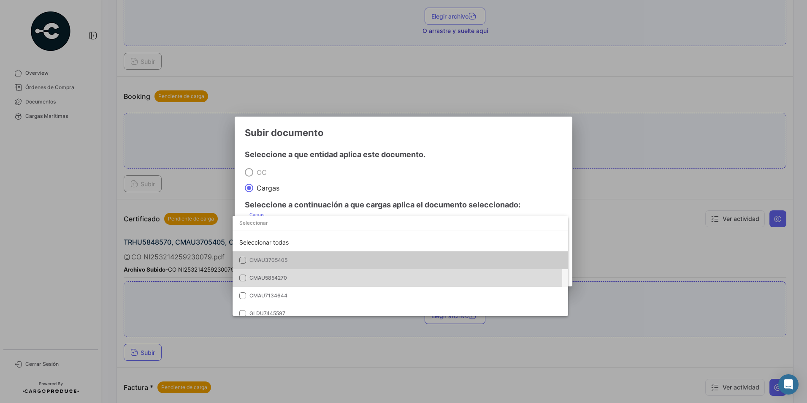
click at [289, 279] on span "CMAU5854270" at bounding box center [309, 278] width 118 height 8
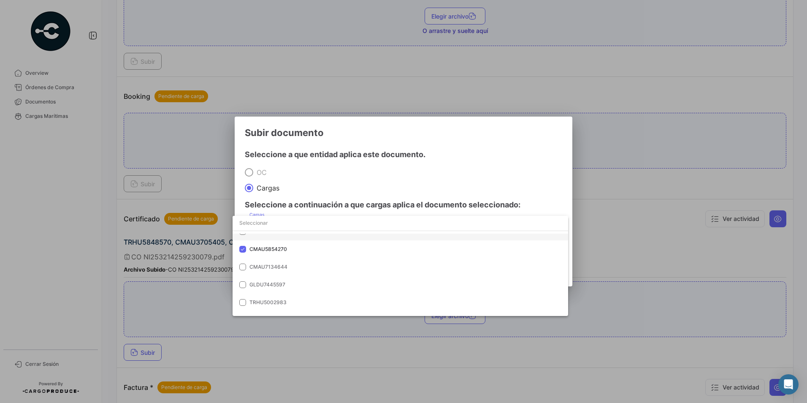
scroll to position [29, 0]
click at [291, 284] on span "GLDU7445597" at bounding box center [309, 284] width 118 height 8
click at [299, 278] on span "TRHU5002983" at bounding box center [309, 280] width 118 height 8
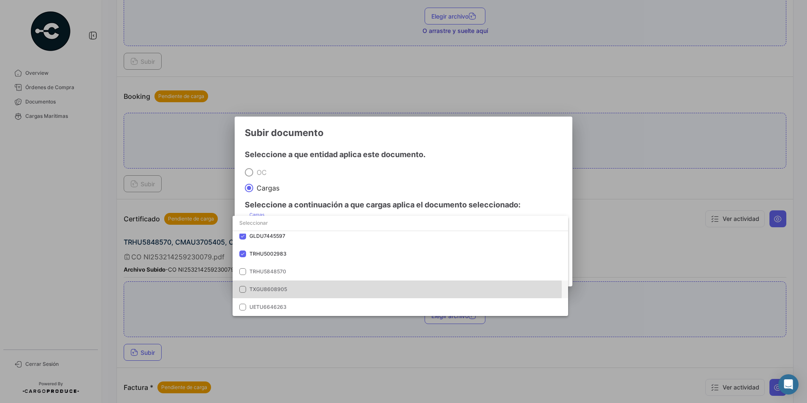
click at [298, 289] on span "TXGU8608905" at bounding box center [309, 289] width 118 height 8
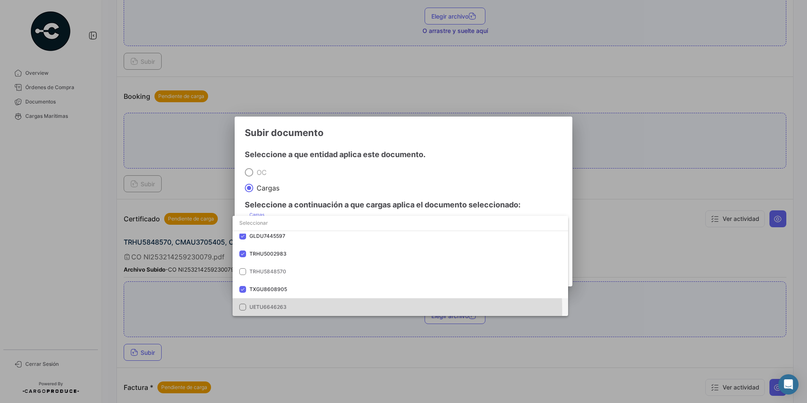
click at [293, 310] on span "UETU6646263" at bounding box center [309, 307] width 118 height 8
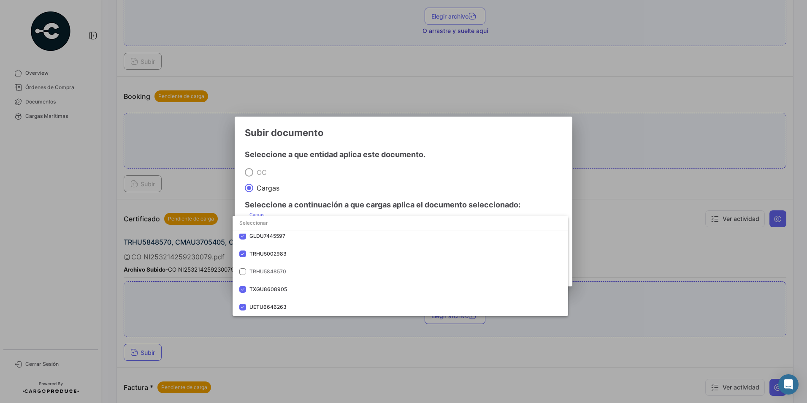
click at [309, 187] on div at bounding box center [403, 201] width 807 height 403
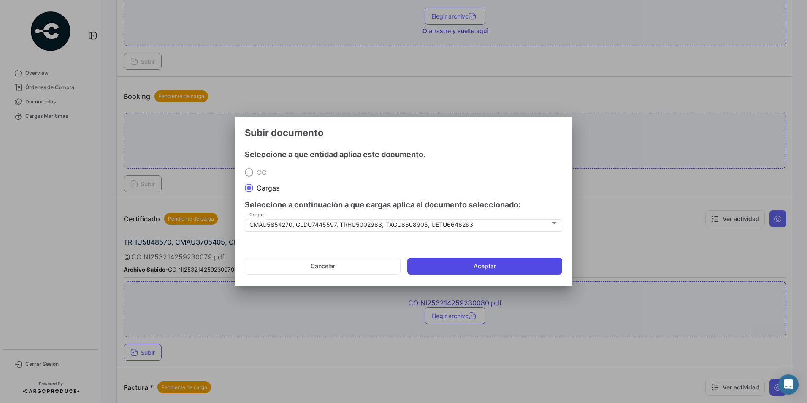
click at [448, 269] on button "Aceptar" at bounding box center [484, 266] width 155 height 17
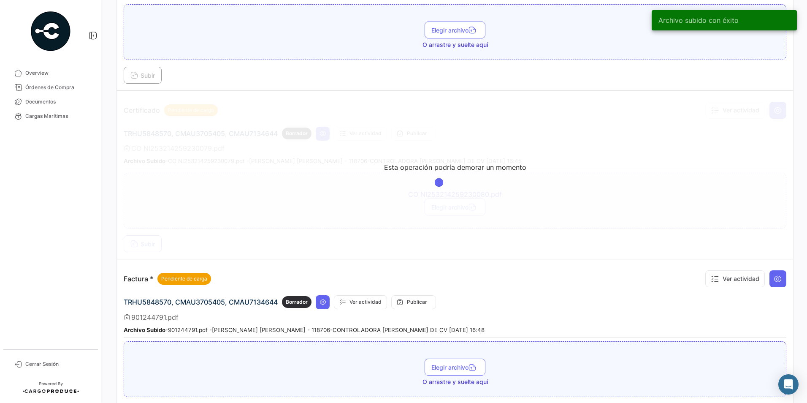
scroll to position [396, 0]
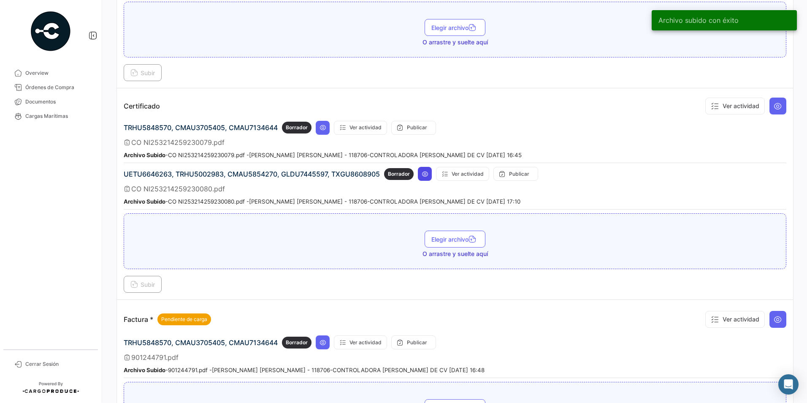
click at [426, 172] on icon at bounding box center [425, 174] width 7 height 7
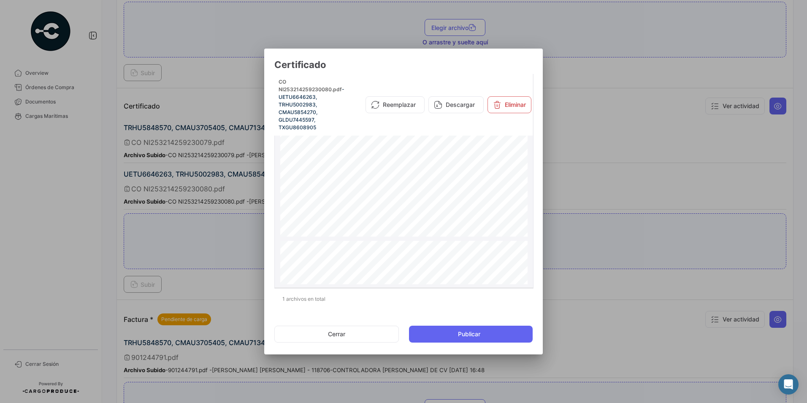
scroll to position [0, 0]
click at [359, 332] on button "Cerrar" at bounding box center [336, 334] width 125 height 17
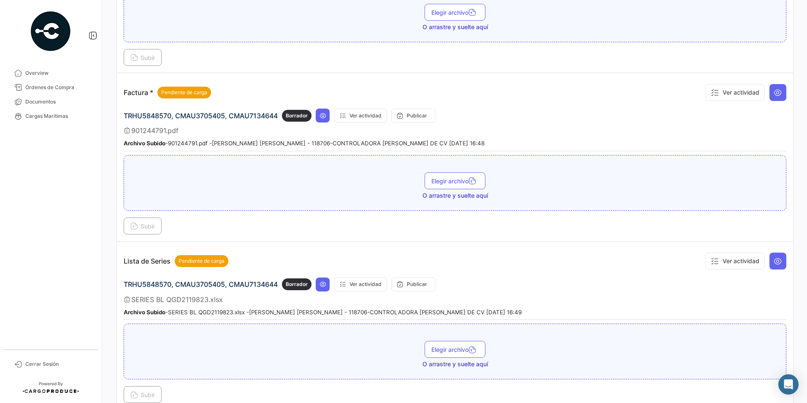
scroll to position [623, 0]
click at [442, 187] on button "Elegir archivo" at bounding box center [455, 180] width 61 height 17
click at [148, 225] on span "Subir" at bounding box center [142, 225] width 24 height 7
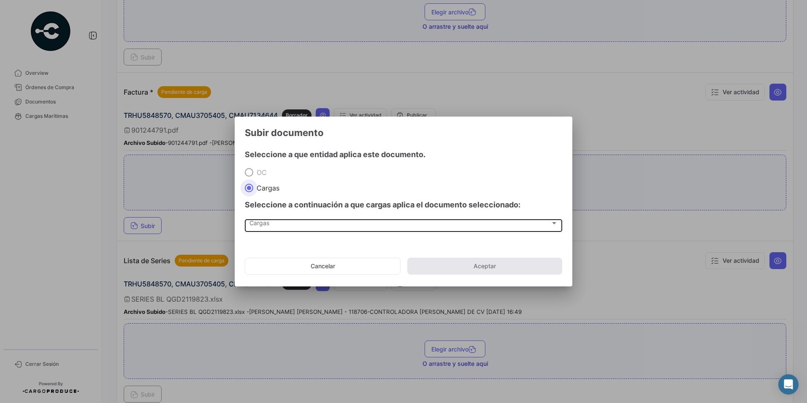
click at [268, 223] on span "Cargas" at bounding box center [400, 224] width 301 height 7
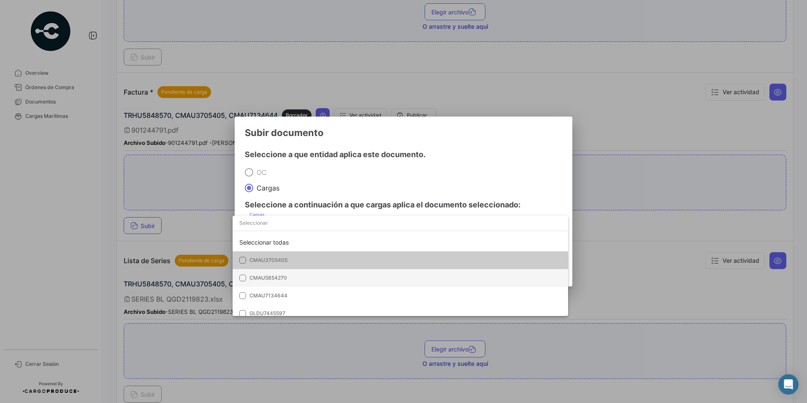
click at [346, 278] on span "CMAU5854270" at bounding box center [309, 278] width 118 height 8
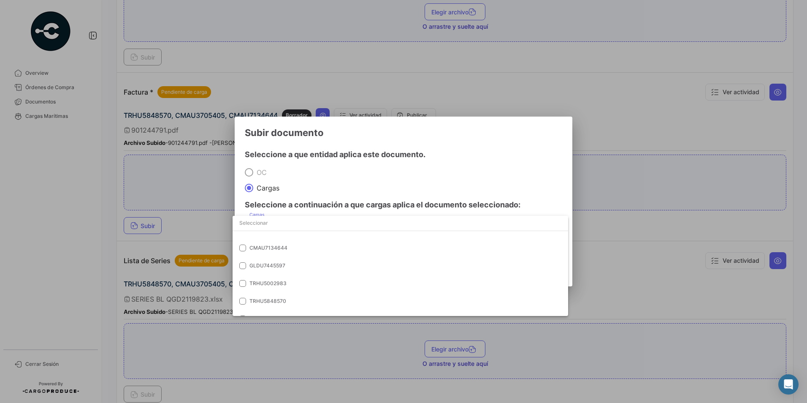
scroll to position [49, 0]
click at [288, 265] on span "GLDU7445597" at bounding box center [309, 264] width 118 height 8
click at [298, 282] on span "TRHU5002983" at bounding box center [309, 282] width 118 height 8
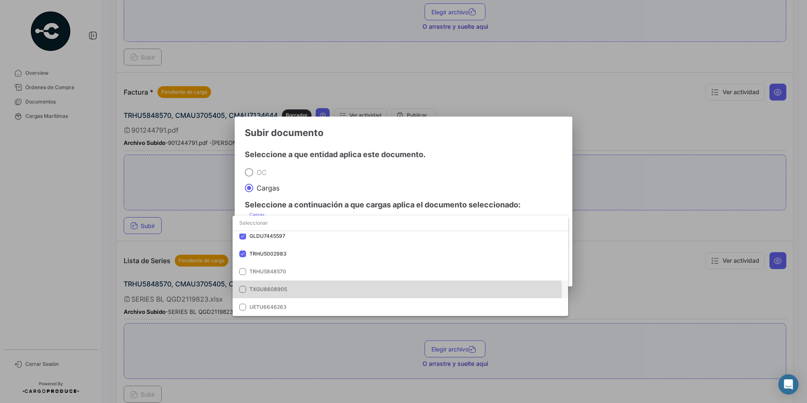
click at [296, 290] on span "TXGU8608905" at bounding box center [309, 289] width 118 height 8
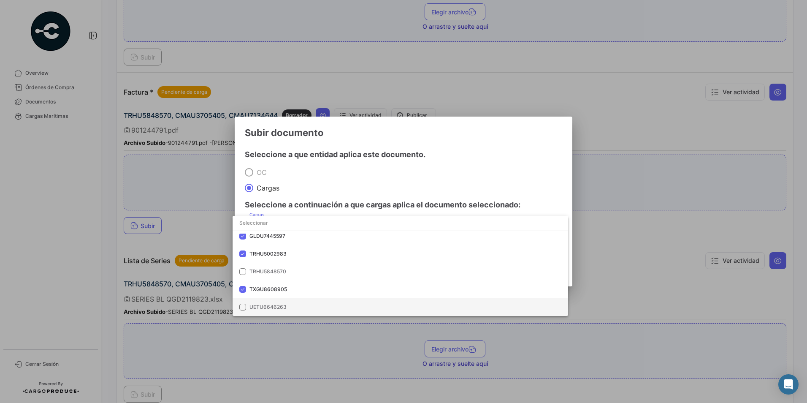
click at [284, 304] on span "UETU6646263" at bounding box center [268, 307] width 37 height 6
click at [385, 178] on div at bounding box center [403, 201] width 807 height 403
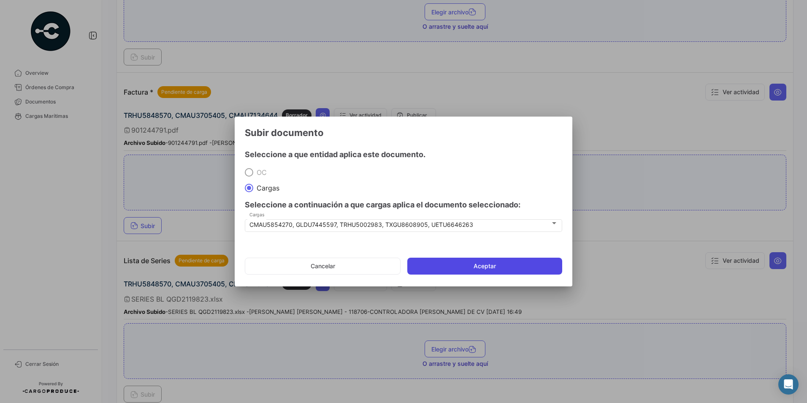
click at [469, 271] on button "Aceptar" at bounding box center [484, 266] width 155 height 17
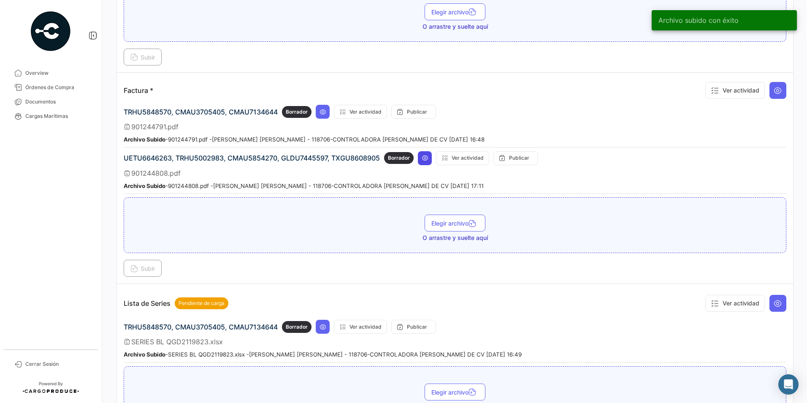
click at [426, 157] on icon at bounding box center [425, 158] width 7 height 7
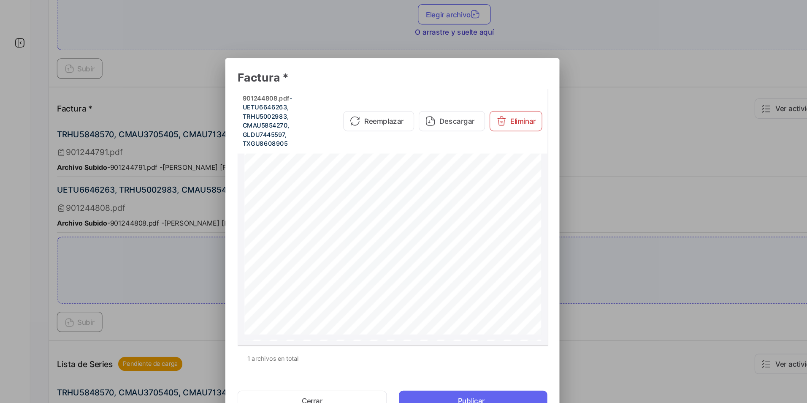
scroll to position [0, 0]
drag, startPoint x: 468, startPoint y: 290, endPoint x: 510, endPoint y: 308, distance: 45.7
click at [510, 308] on div "1 archivos en total" at bounding box center [403, 298] width 258 height 21
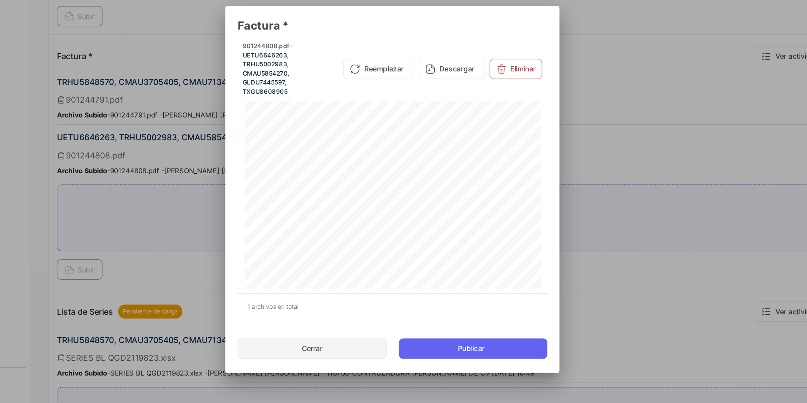
click at [353, 337] on button "Cerrar" at bounding box center [336, 334] width 125 height 17
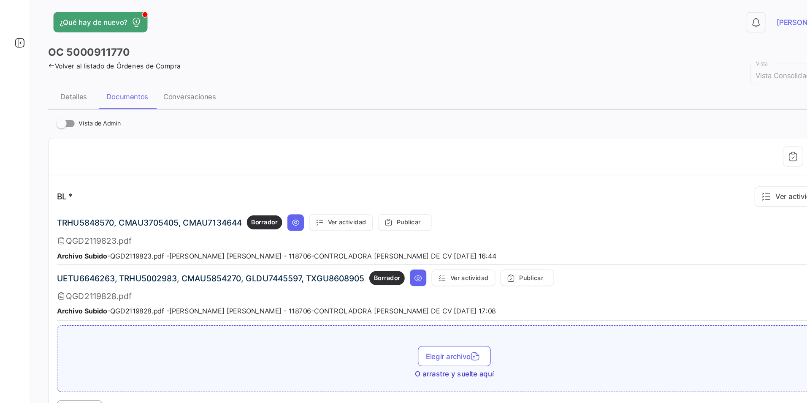
scroll to position [3, 0]
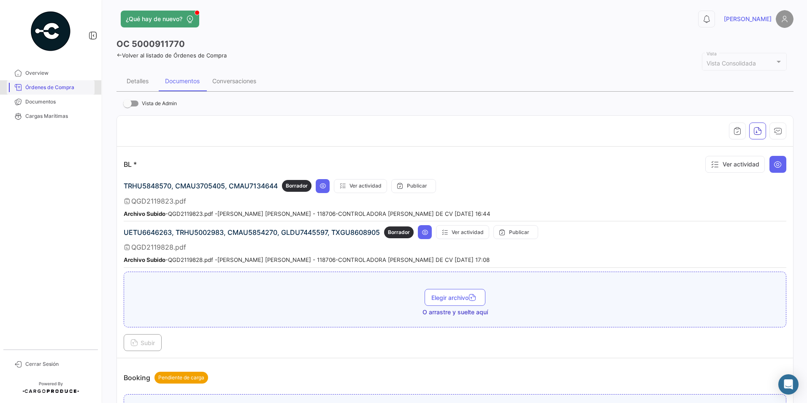
click at [60, 85] on span "Órdenes de Compra" at bounding box center [58, 88] width 66 height 8
